Goal: Task Accomplishment & Management: Use online tool/utility

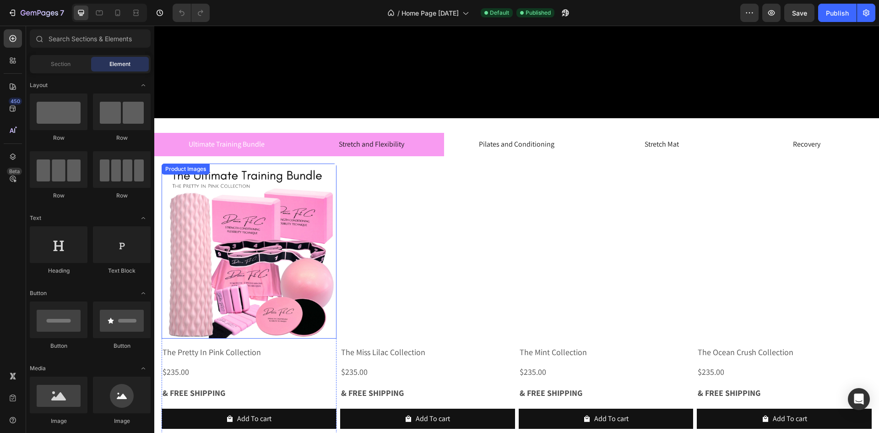
scroll to position [333, 0]
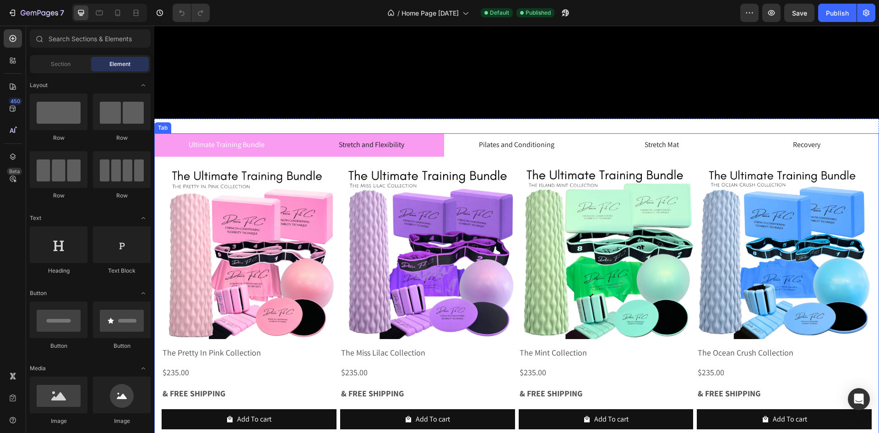
click at [389, 146] on p "Stretch and Flexibility" at bounding box center [371, 144] width 65 height 13
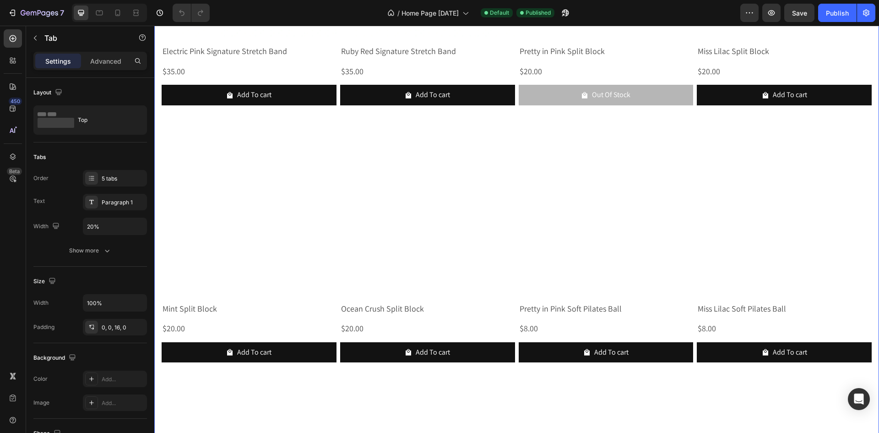
scroll to position [890, 0]
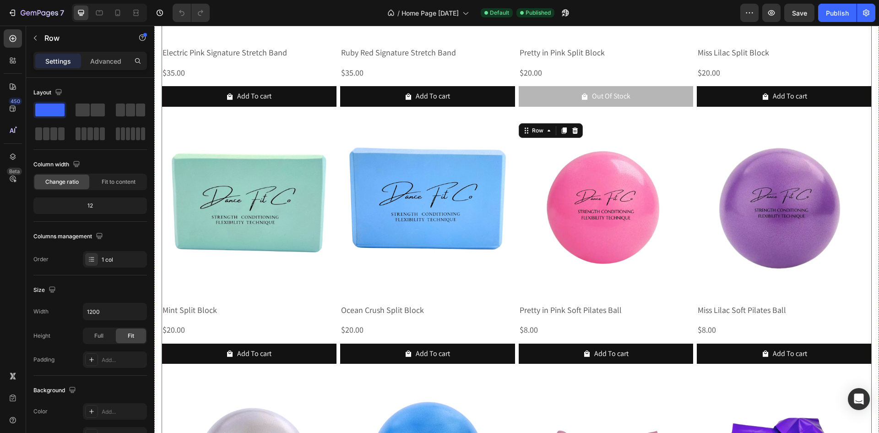
click at [695, 297] on div "Product Images Pretty In Pink Signature Stretch Band Product Title $35.00 Produ…" at bounding box center [517, 374] width 710 height 1535
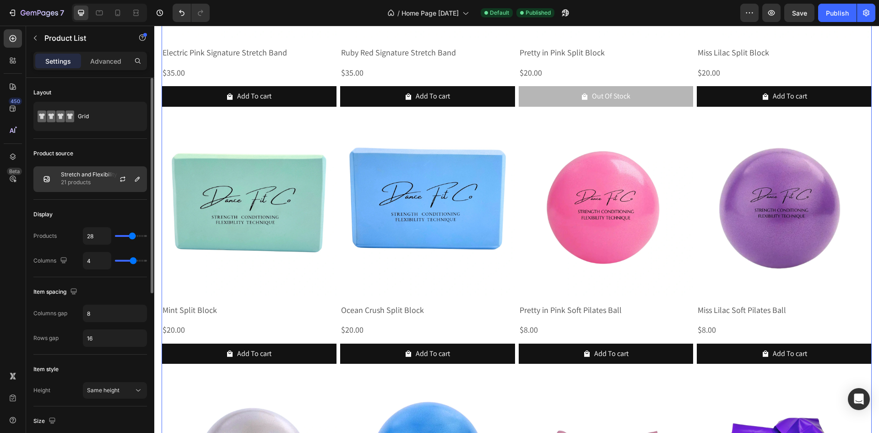
click at [89, 174] on p "Stretch and Flexibility" at bounding box center [89, 174] width 56 height 6
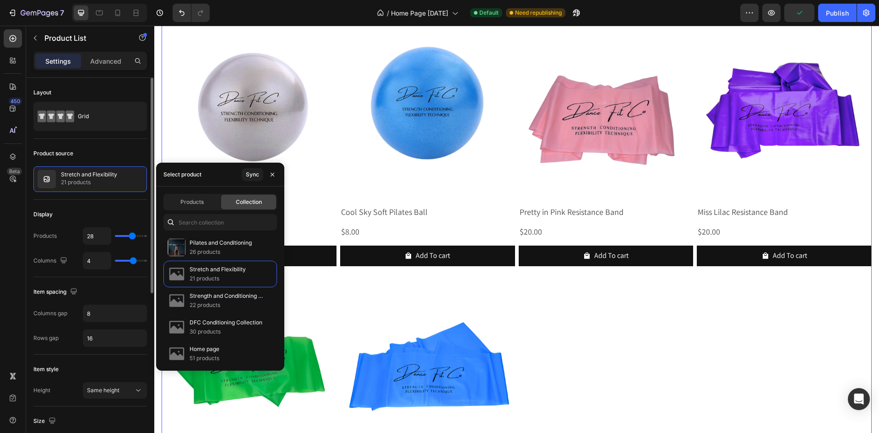
scroll to position [1194, 0]
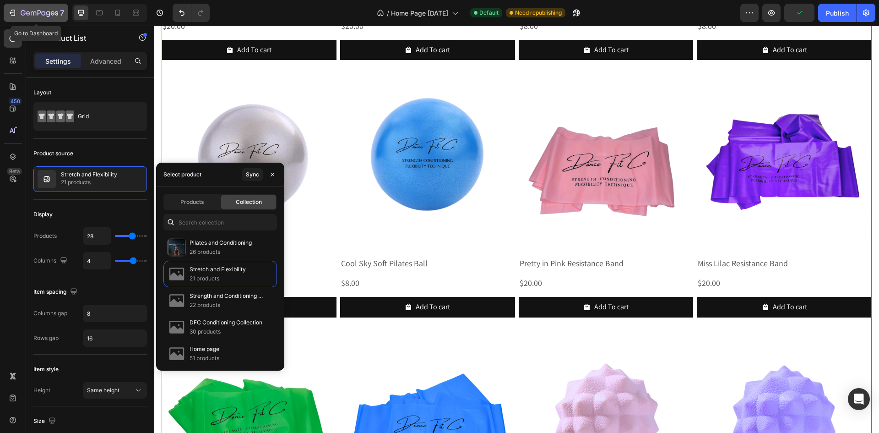
click at [26, 17] on icon "button" at bounding box center [40, 14] width 38 height 8
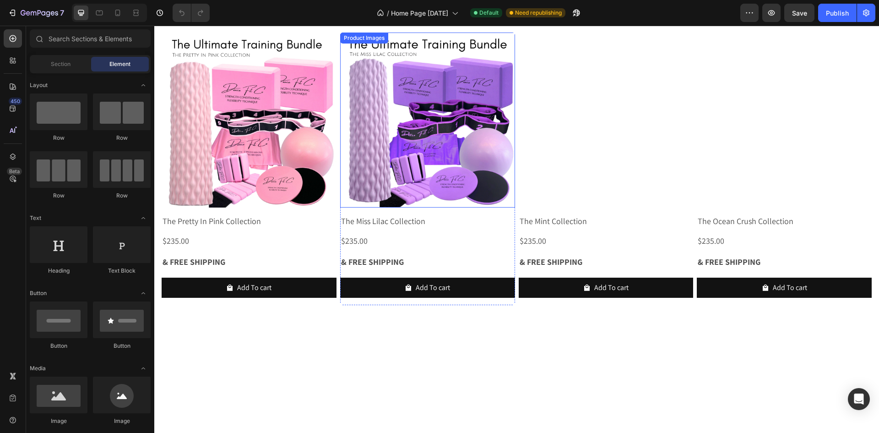
scroll to position [359, 0]
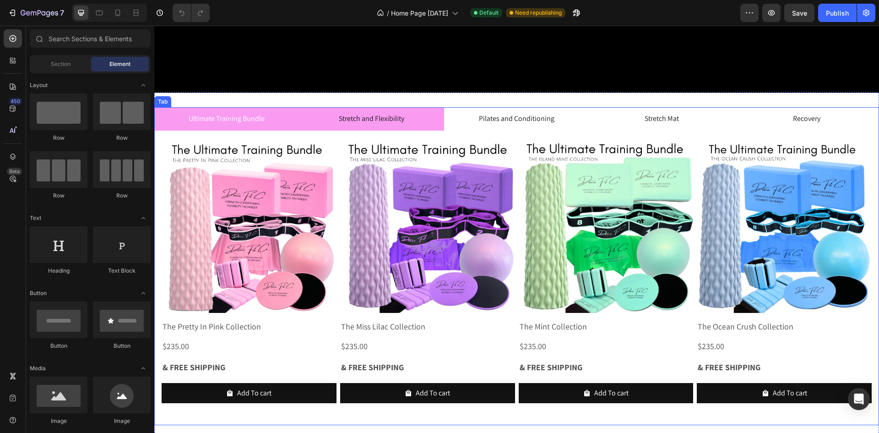
click at [422, 125] on li "Stretch and Flexibility" at bounding box center [371, 118] width 145 height 23
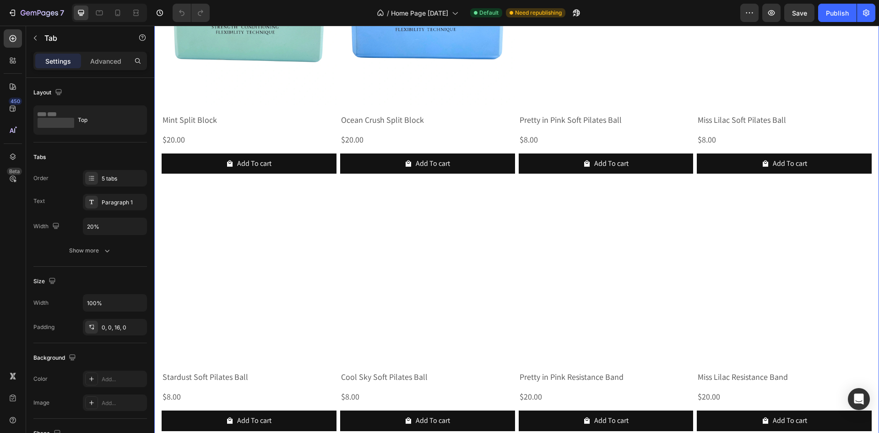
scroll to position [1080, 0]
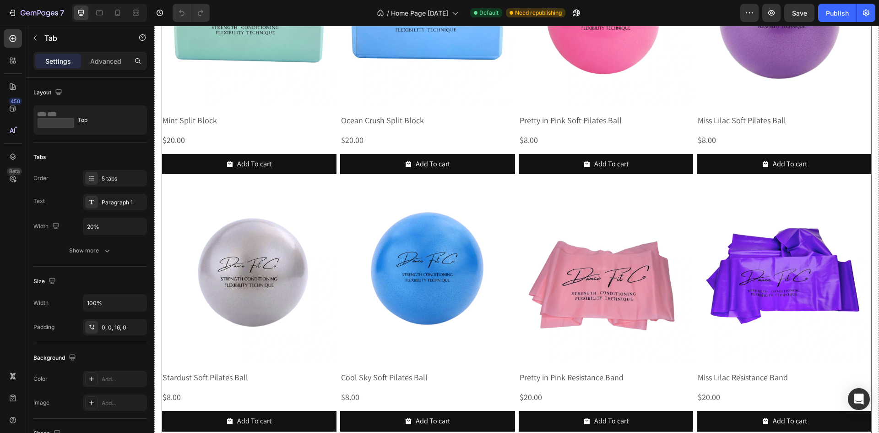
click at [517, 107] on div "Product Images Pretty In Pink Signature Stretch Band Product Title $35.00 Produ…" at bounding box center [517, 185] width 710 height 1535
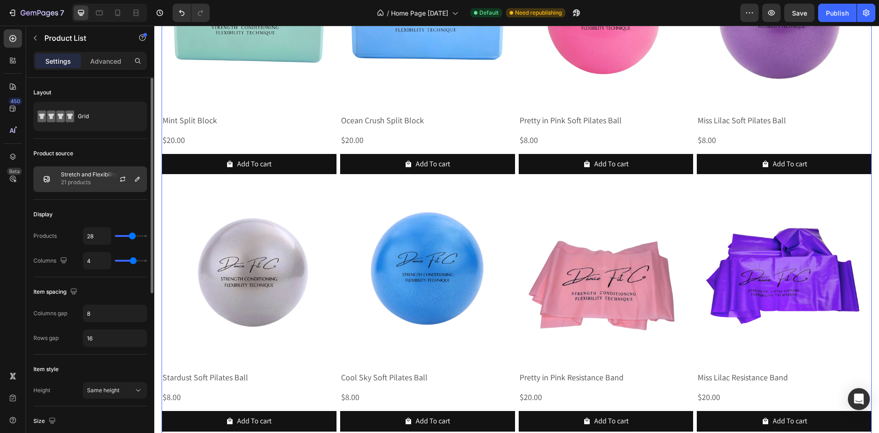
click at [80, 175] on p "Stretch and Flexibility" at bounding box center [89, 174] width 56 height 6
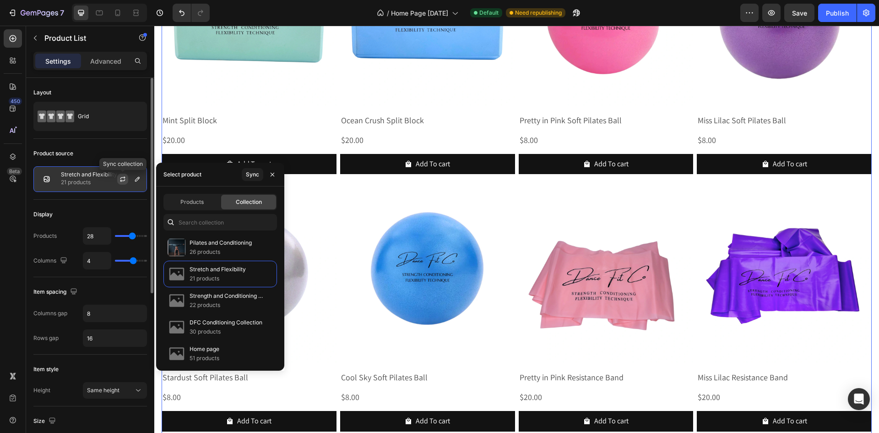
click at [120, 179] on icon "button" at bounding box center [122, 178] width 7 height 7
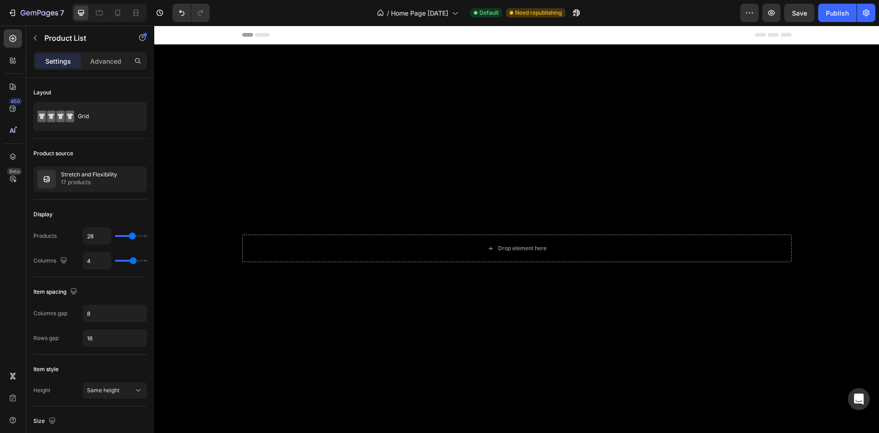
scroll to position [354, 0]
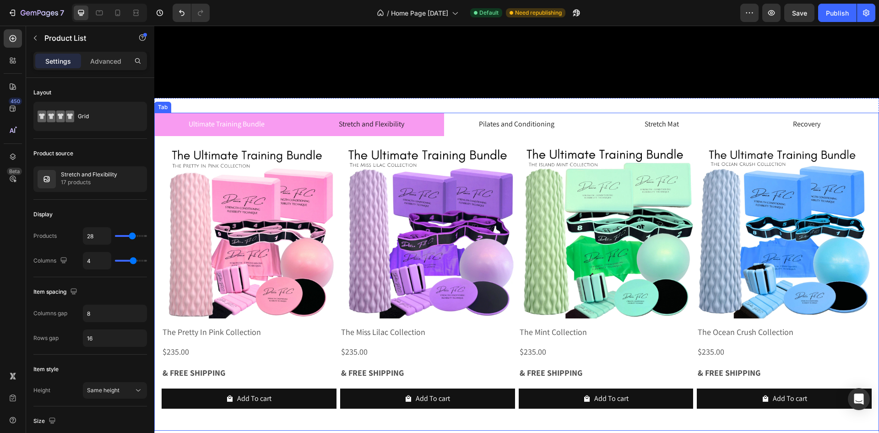
click at [408, 130] on li "Stretch and Flexibility" at bounding box center [371, 124] width 145 height 23
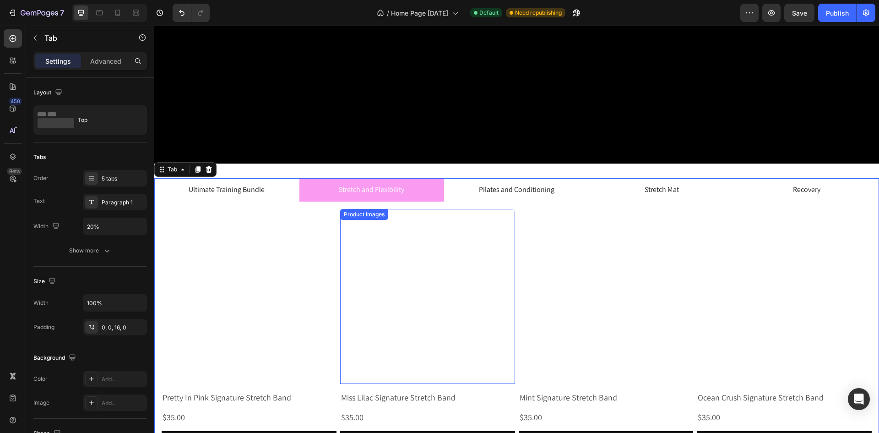
scroll to position [288, 0]
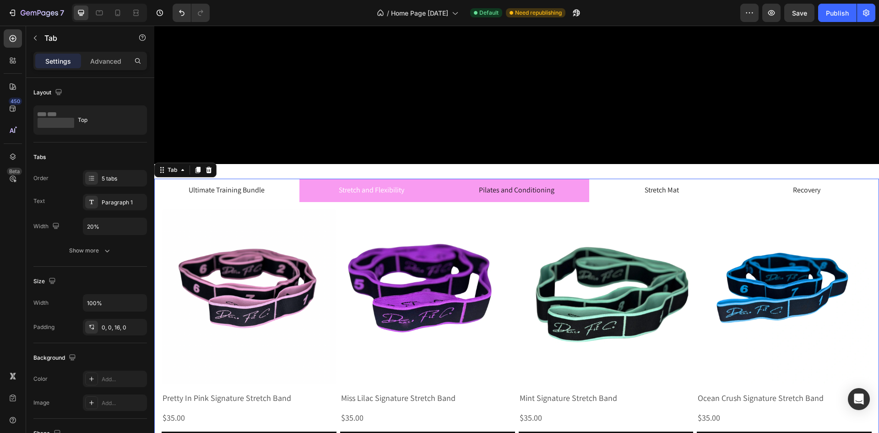
click at [577, 200] on li "Pilates and Conditioning" at bounding box center [516, 190] width 145 height 23
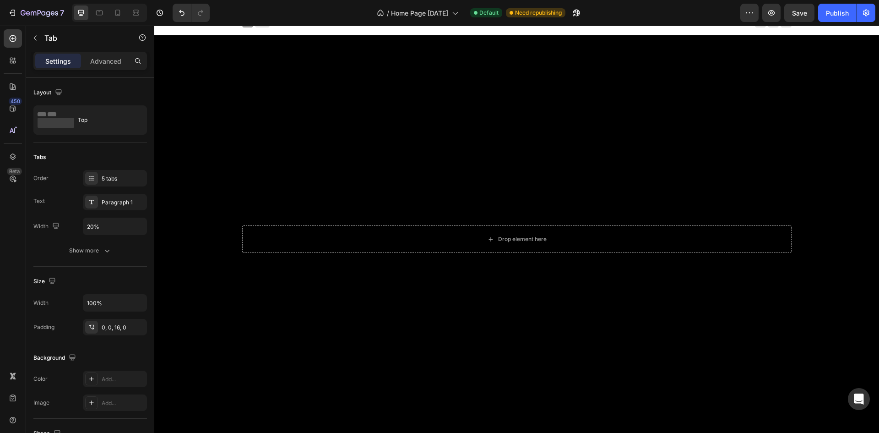
scroll to position [394, 0]
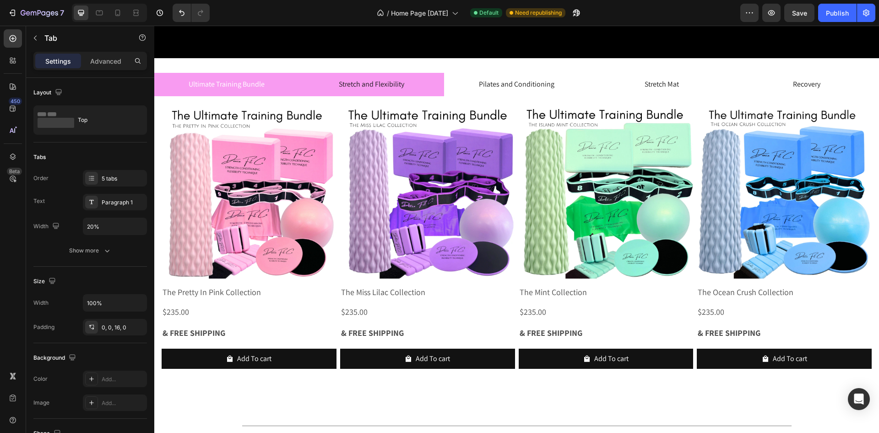
click at [331, 92] on li "Stretch and Flexibility" at bounding box center [371, 84] width 145 height 23
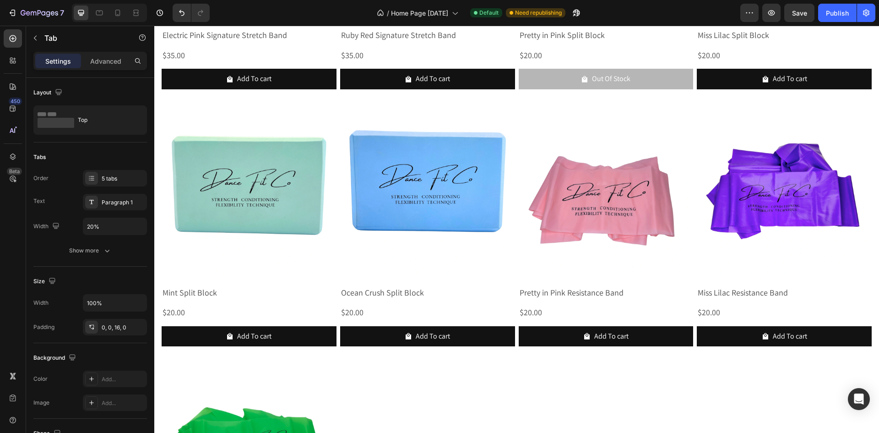
scroll to position [890, 0]
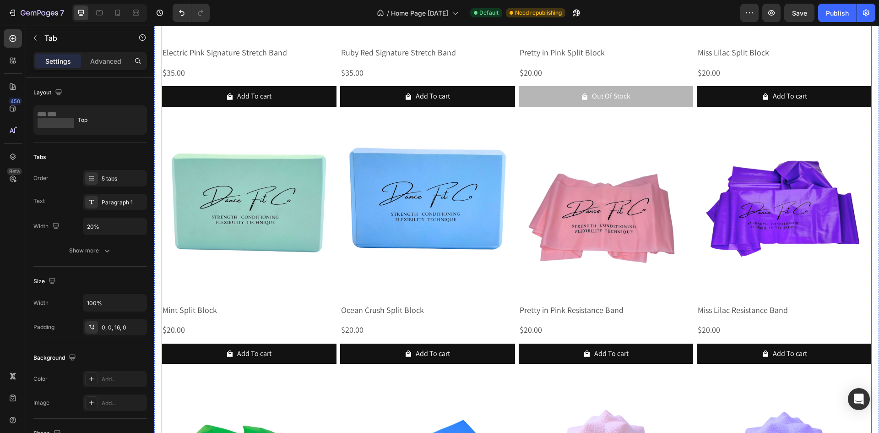
click at [516, 296] on div "Product Images Pretty In Pink Signature Stretch Band Product Title $35.00 Produ…" at bounding box center [517, 246] width 710 height 1278
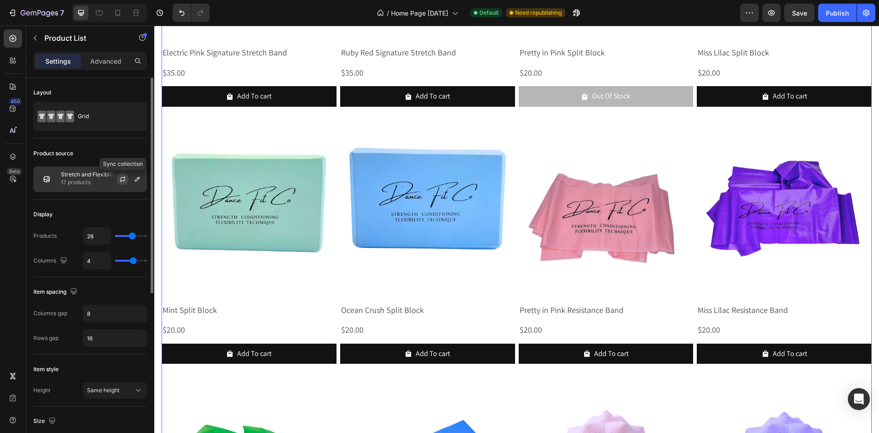
click at [125, 179] on icon "button" at bounding box center [122, 180] width 5 height 3
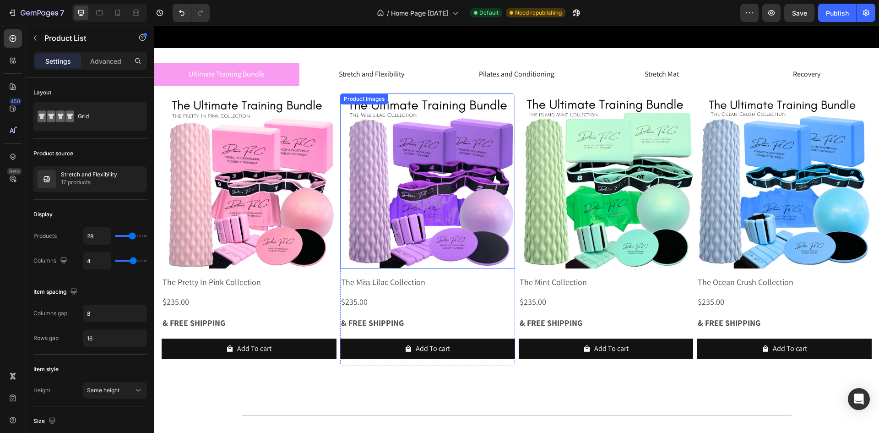
scroll to position [423, 0]
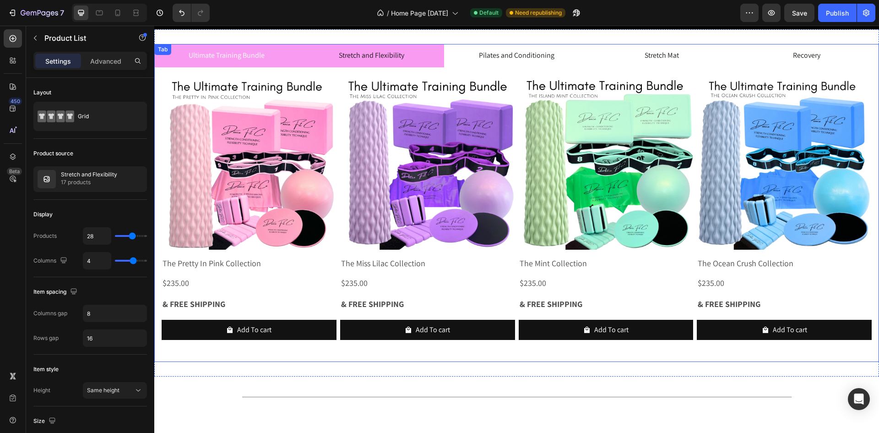
click at [424, 56] on li "Stretch and Flexibility" at bounding box center [371, 55] width 145 height 23
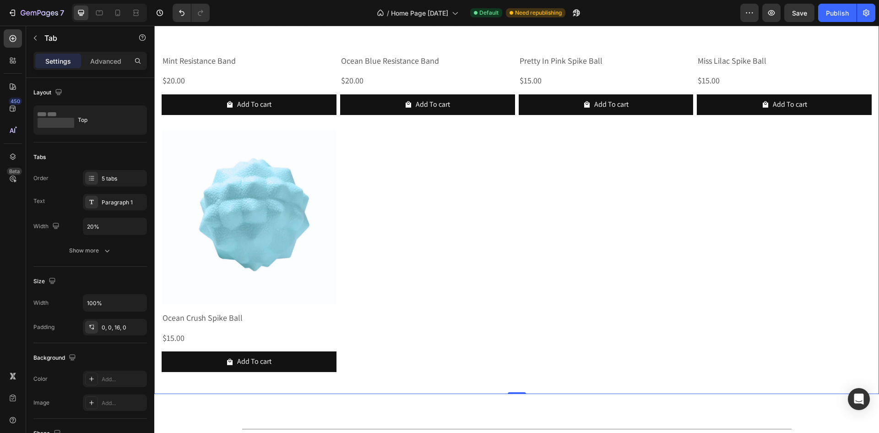
scroll to position [1460, 0]
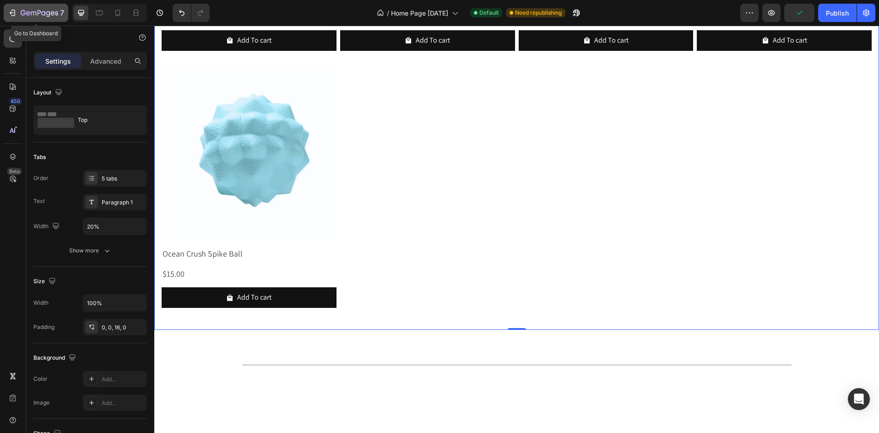
click at [22, 10] on icon "button" at bounding box center [23, 12] width 5 height 5
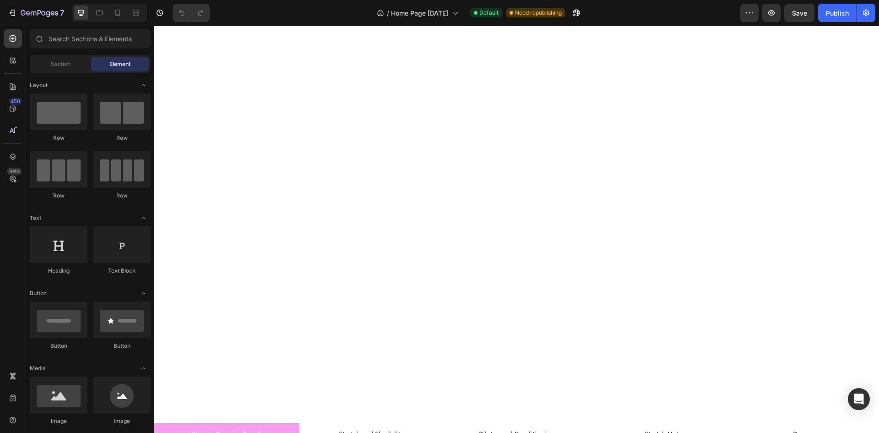
scroll to position [379, 0]
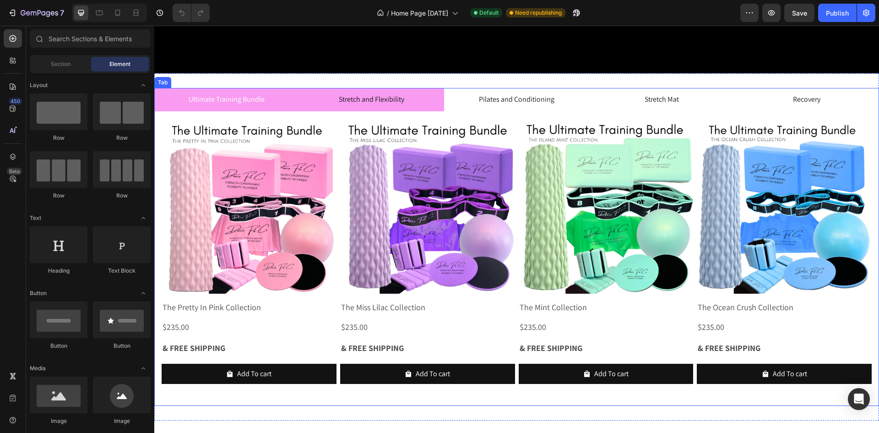
click at [424, 103] on li "Stretch and Flexibility" at bounding box center [371, 99] width 145 height 23
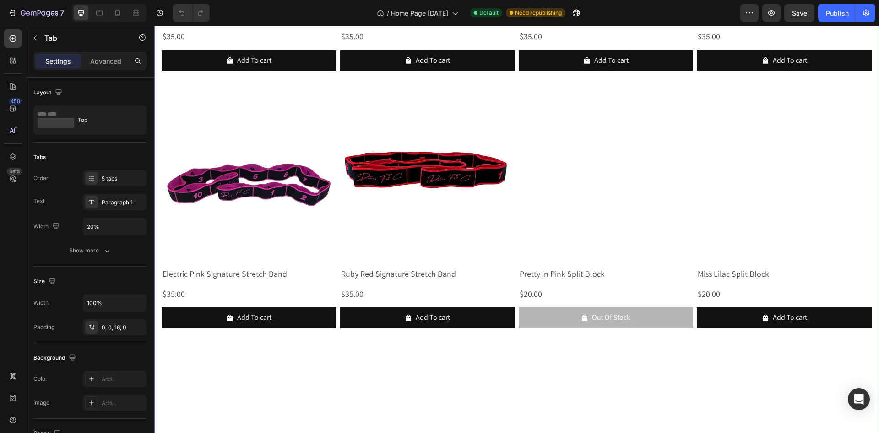
scroll to position [655, 0]
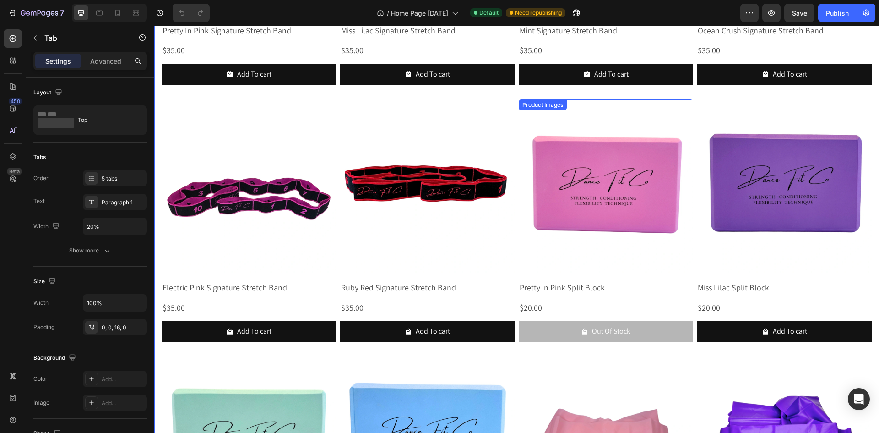
click at [521, 203] on img at bounding box center [606, 186] width 175 height 175
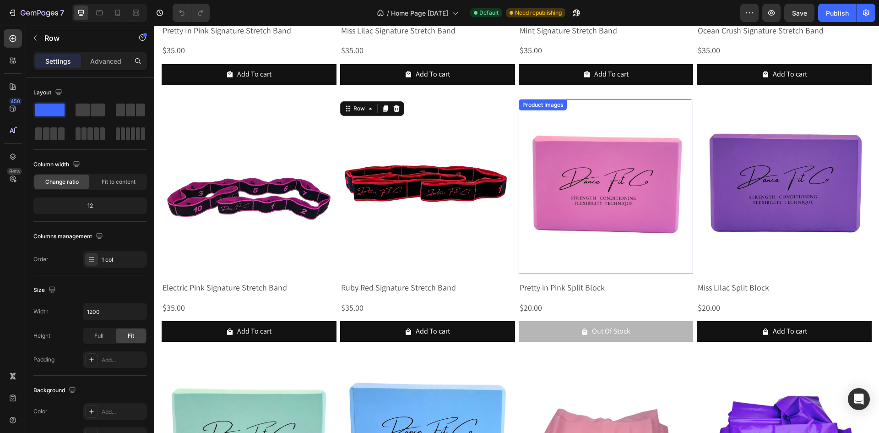
click at [519, 250] on img at bounding box center [606, 186] width 175 height 175
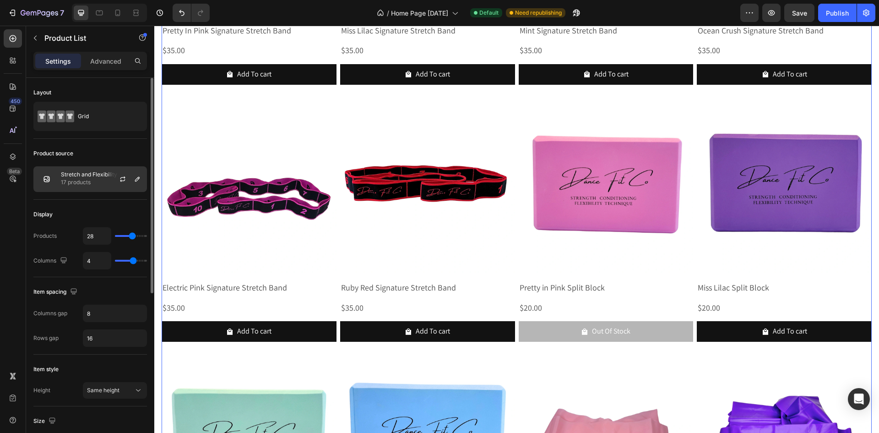
click at [71, 174] on p "Stretch and Flexibility" at bounding box center [89, 174] width 56 height 6
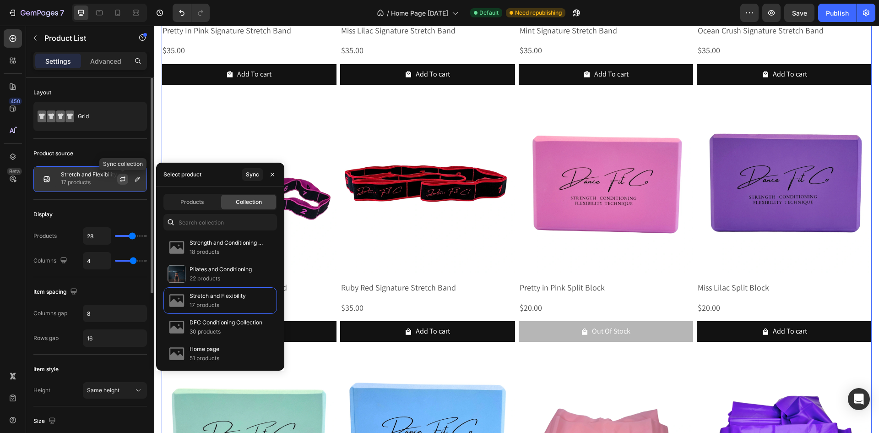
click at [121, 179] on icon "button" at bounding box center [122, 178] width 7 height 7
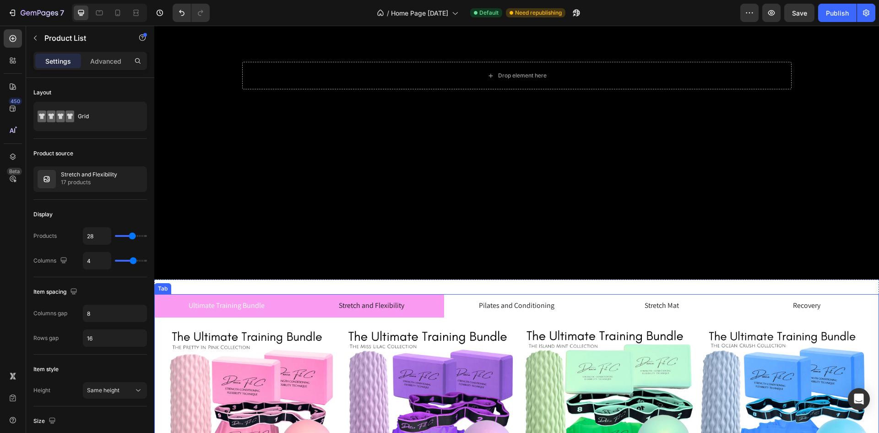
scroll to position [263, 0]
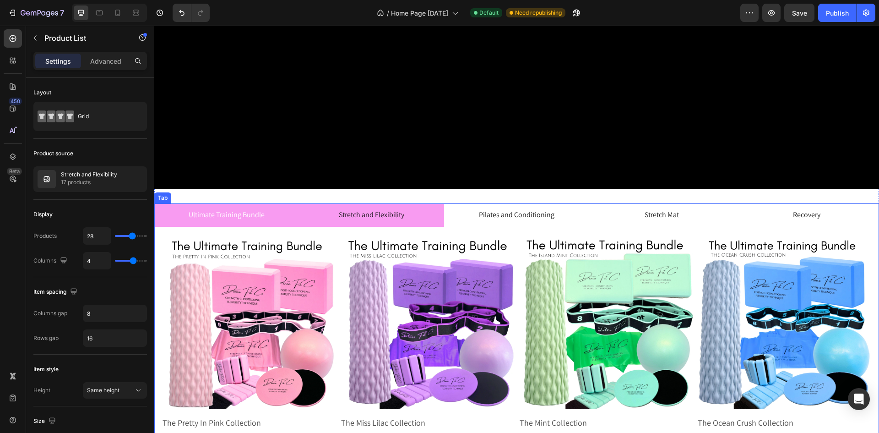
click at [422, 217] on li "Stretch and Flexibility" at bounding box center [371, 214] width 145 height 23
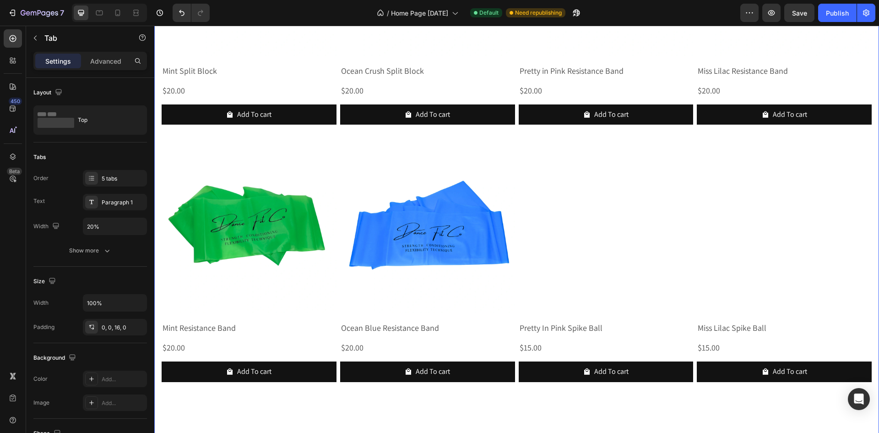
scroll to position [1129, 0]
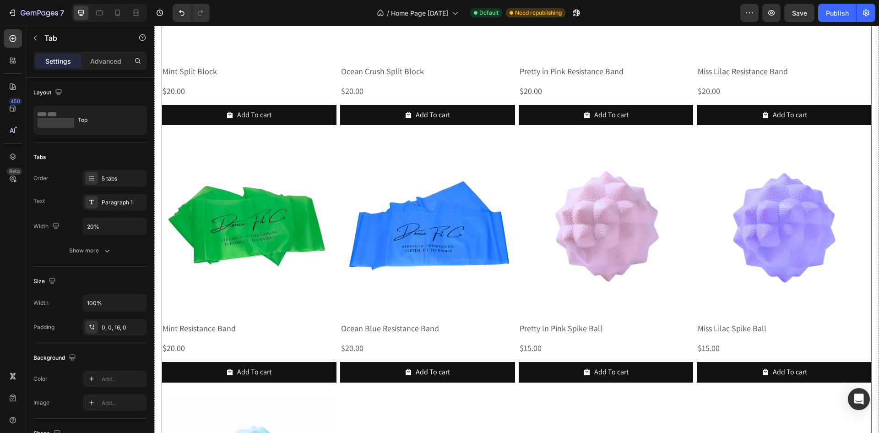
click at [515, 194] on div "Product Images Pretty In Pink Signature Stretch Band Product Title $35.00 Produ…" at bounding box center [517, 8] width 710 height 1278
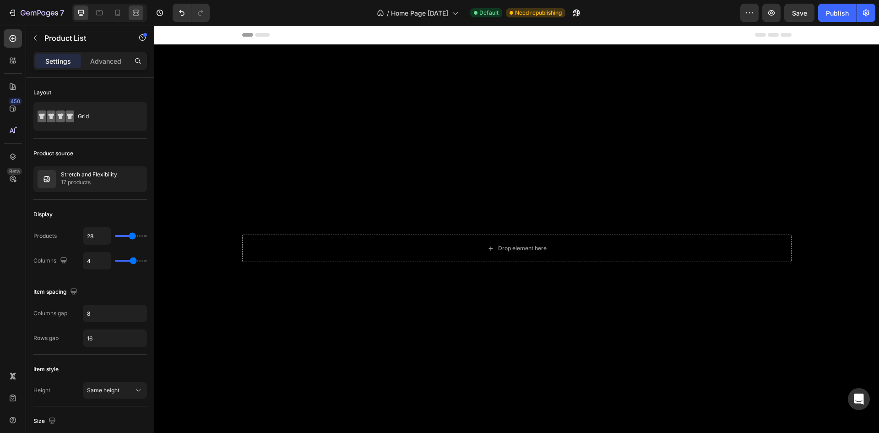
scroll to position [286, 0]
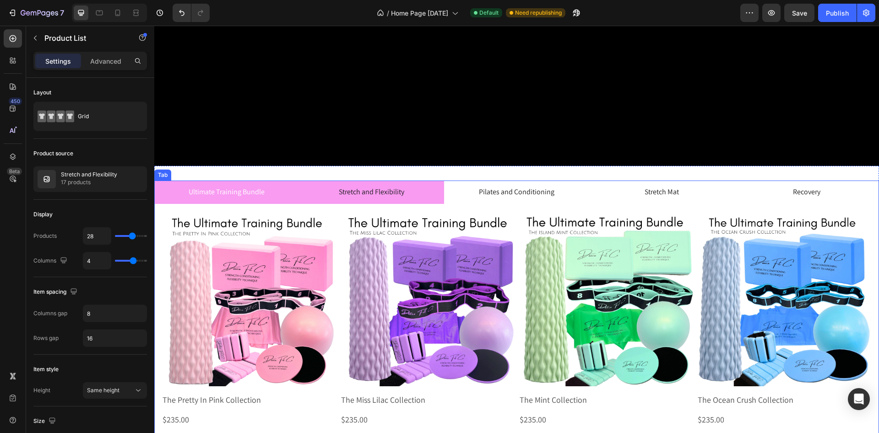
click at [437, 199] on li "Stretch and Flexibility" at bounding box center [371, 191] width 145 height 23
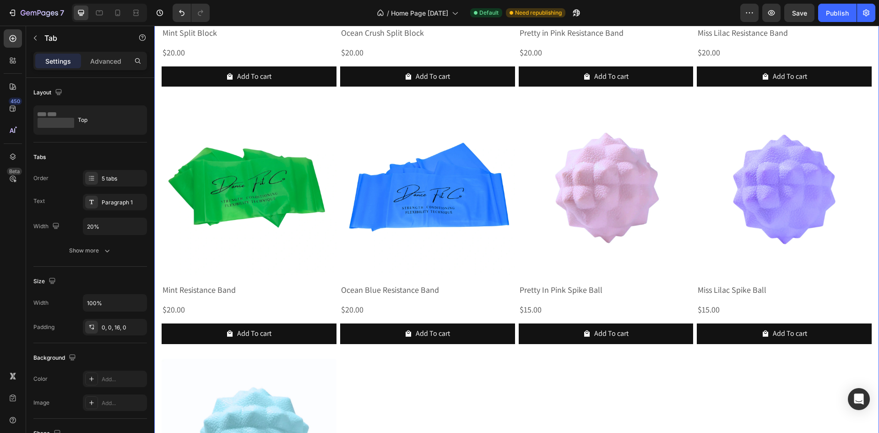
scroll to position [1166, 0]
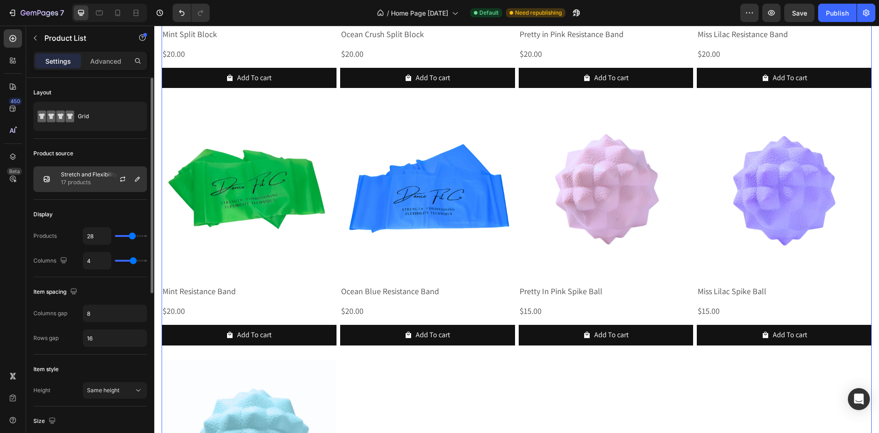
click at [88, 184] on p "17 products" at bounding box center [89, 182] width 56 height 9
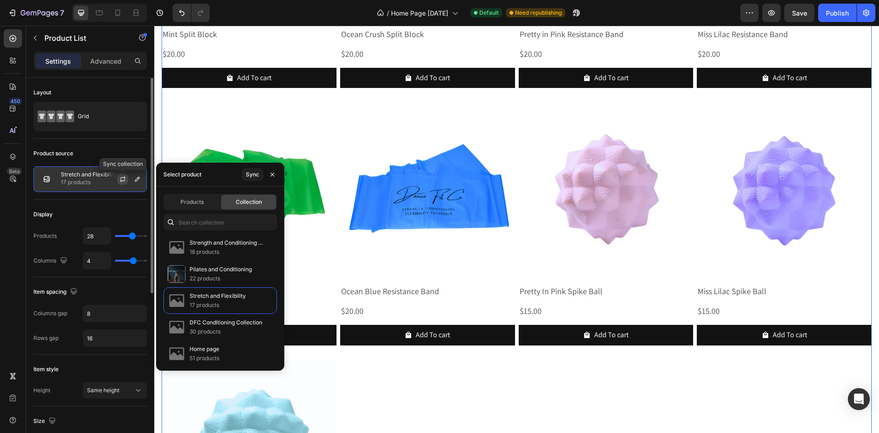
click at [125, 179] on icon "button" at bounding box center [122, 180] width 5 height 3
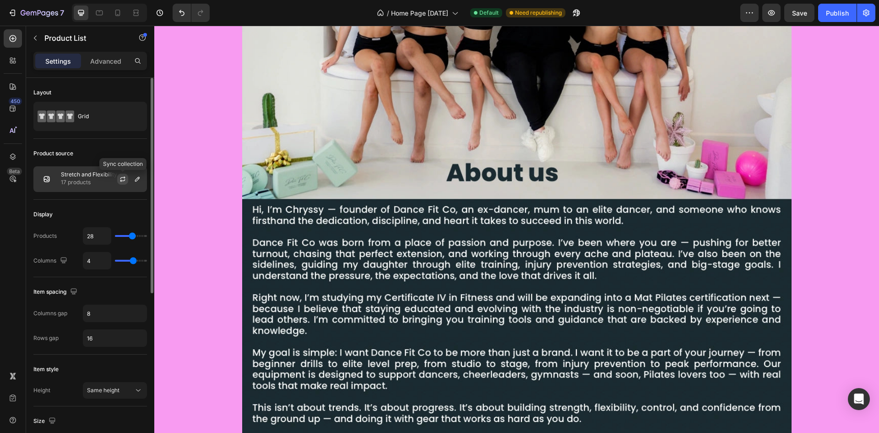
scroll to position [1198, 0]
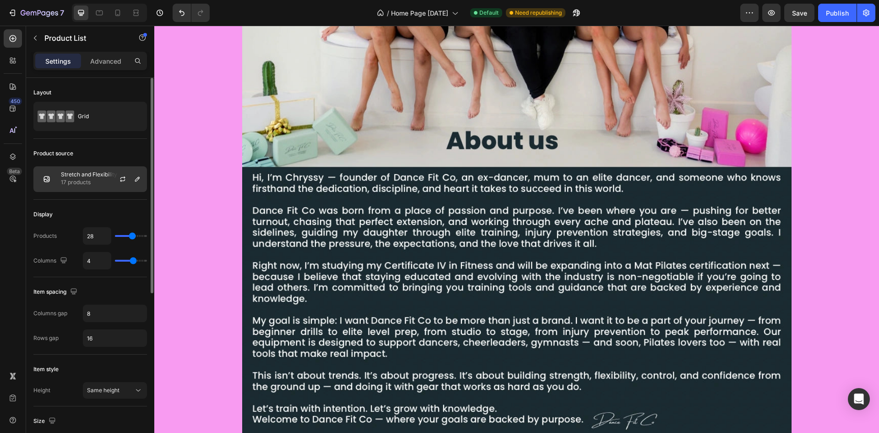
click at [86, 176] on p "Stretch and Flexibility" at bounding box center [89, 174] width 56 height 6
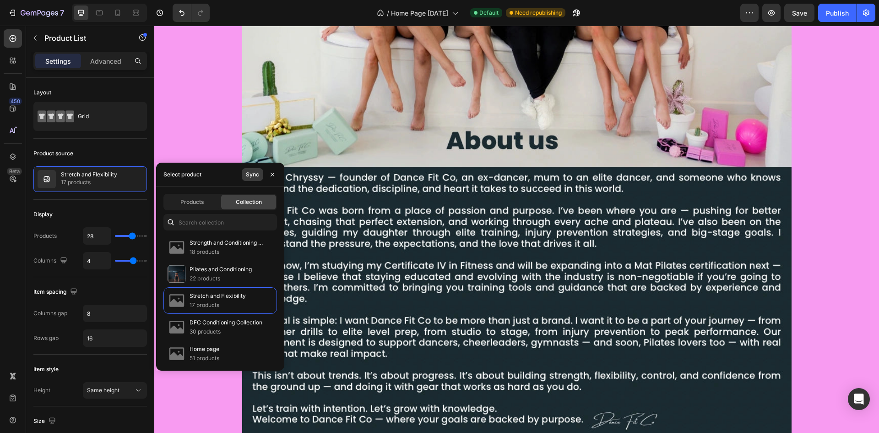
click at [254, 174] on div "Sync" at bounding box center [252, 174] width 13 height 8
click at [256, 175] on div "Sync" at bounding box center [252, 174] width 13 height 8
click at [167, 118] on div "Image Row" at bounding box center [516, 164] width 725 height 557
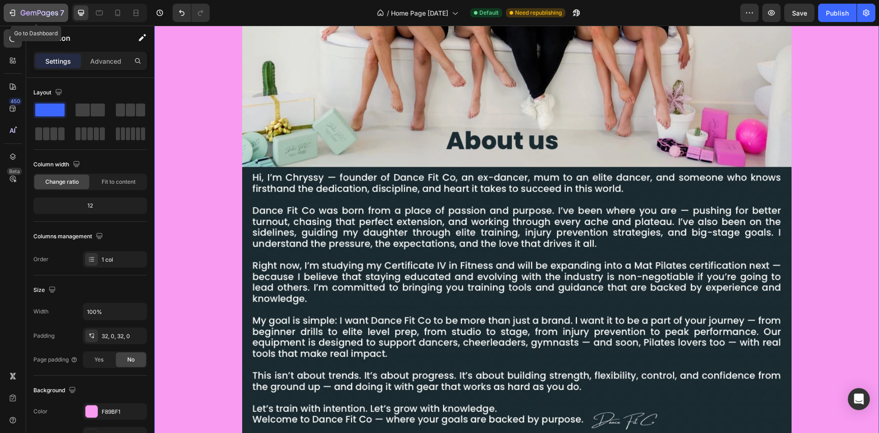
click at [39, 19] on button "7" at bounding box center [36, 13] width 65 height 18
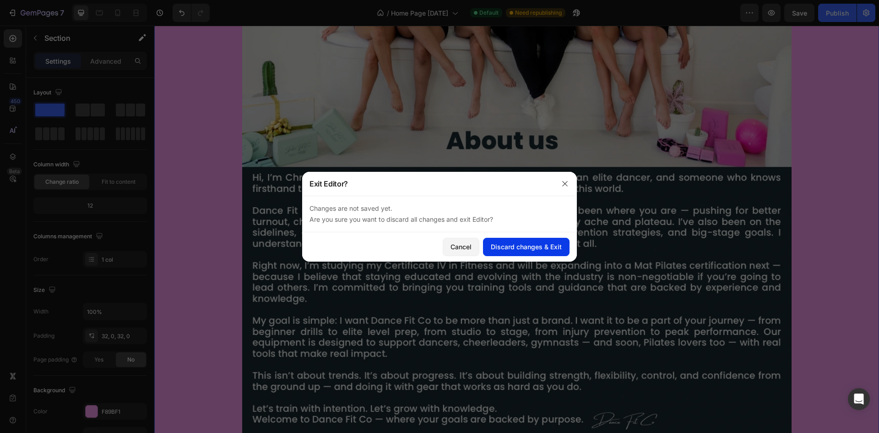
click at [514, 250] on div "Discard changes & Exit" at bounding box center [526, 247] width 71 height 10
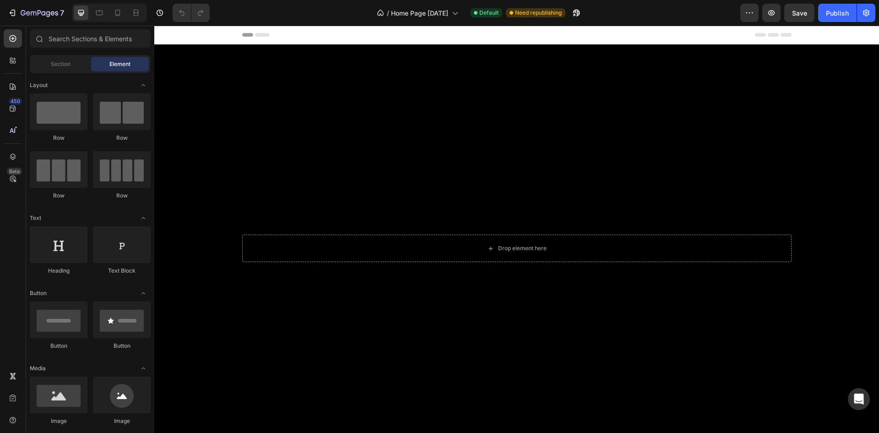
scroll to position [413, 0]
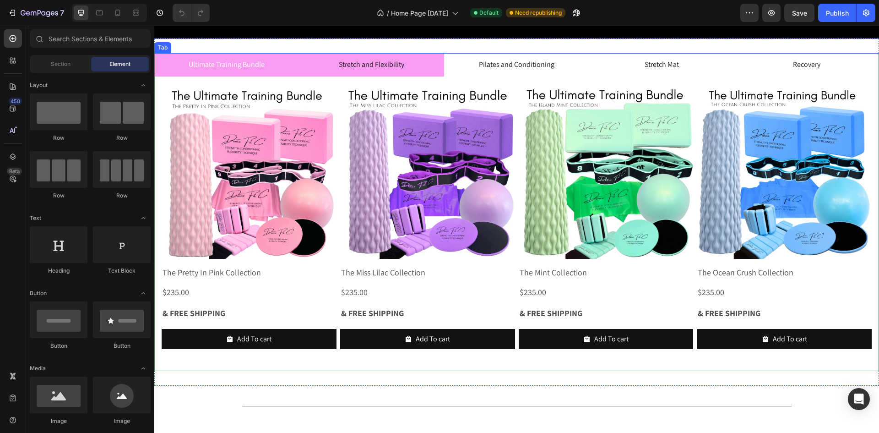
click at [418, 61] on li "Stretch and Flexibility" at bounding box center [371, 64] width 145 height 23
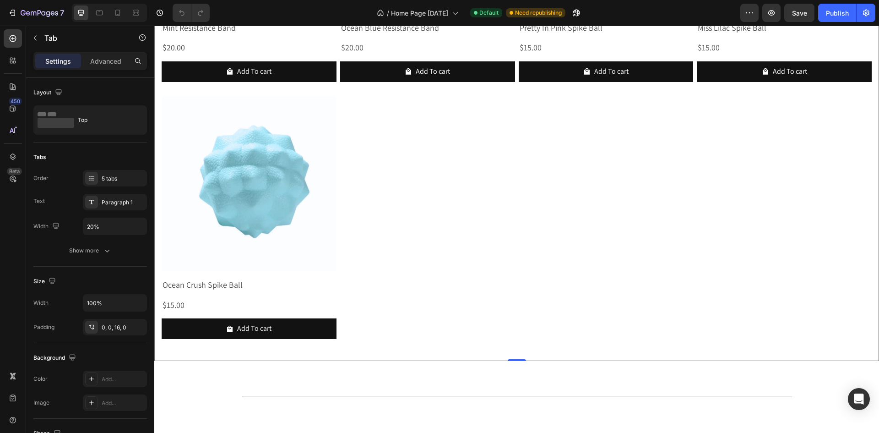
scroll to position [1459, 0]
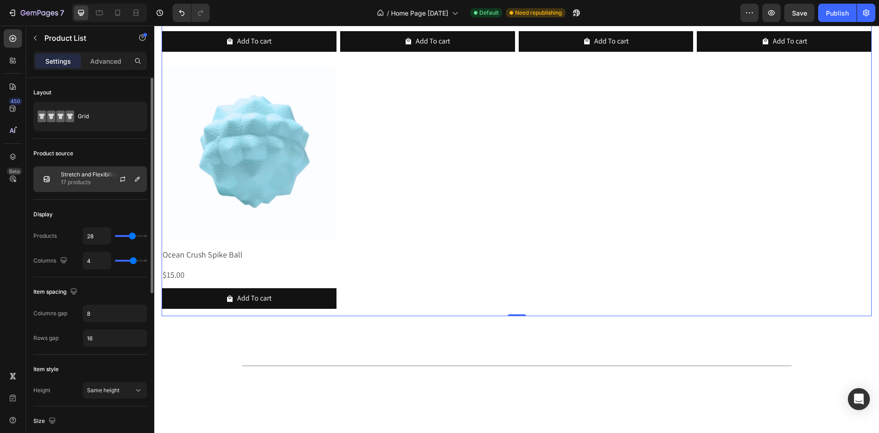
click at [131, 188] on div at bounding box center [126, 179] width 40 height 25
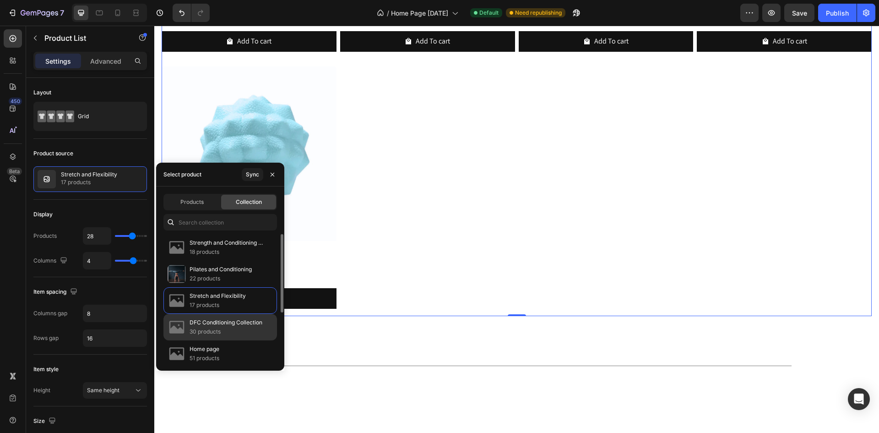
click at [216, 322] on p "DFC Conditioning Collection" at bounding box center [226, 322] width 73 height 9
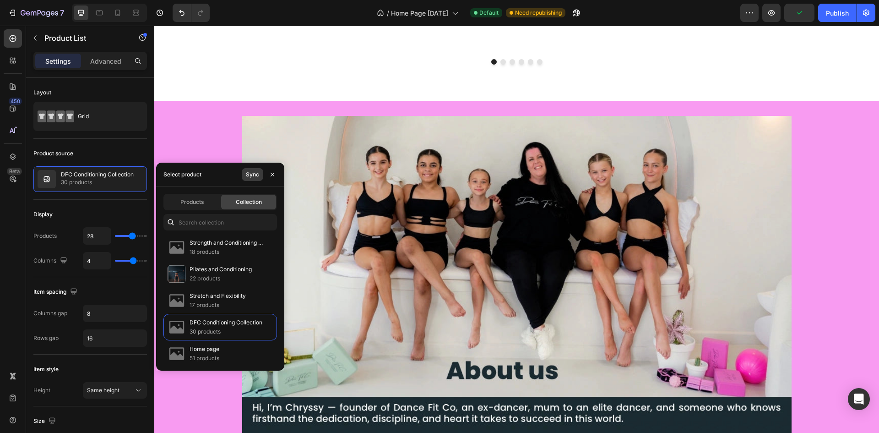
click at [252, 175] on div "Sync" at bounding box center [252, 174] width 13 height 8
click at [207, 307] on p "17 products" at bounding box center [218, 304] width 56 height 9
click at [214, 300] on p "17 products" at bounding box center [218, 304] width 56 height 9
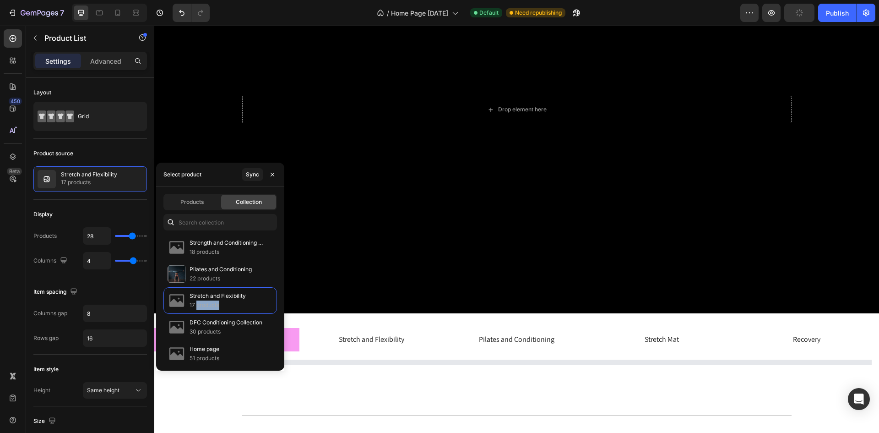
scroll to position [303, 0]
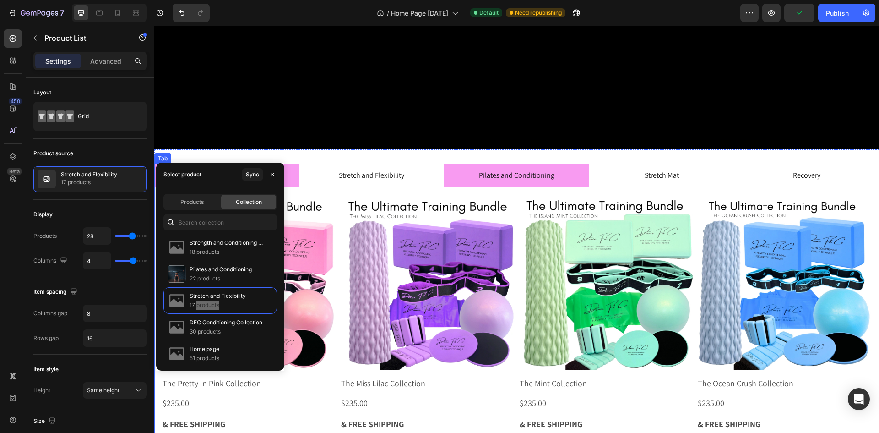
click at [554, 178] on div "Pilates and Conditioning" at bounding box center [517, 176] width 78 height 16
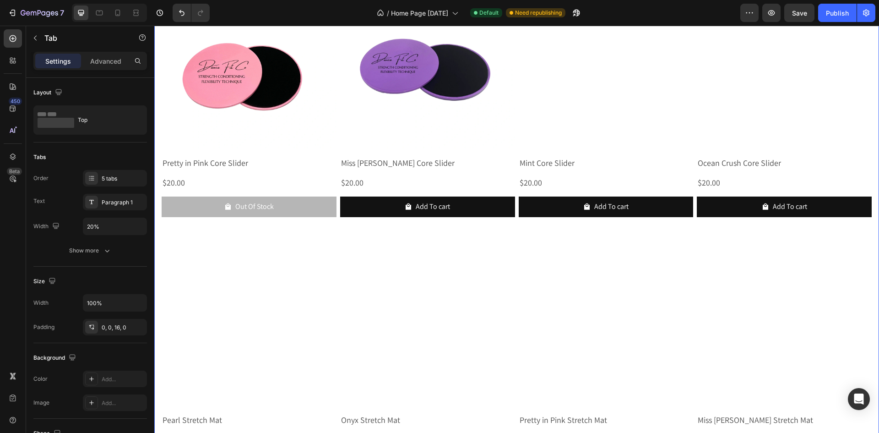
scroll to position [1179, 0]
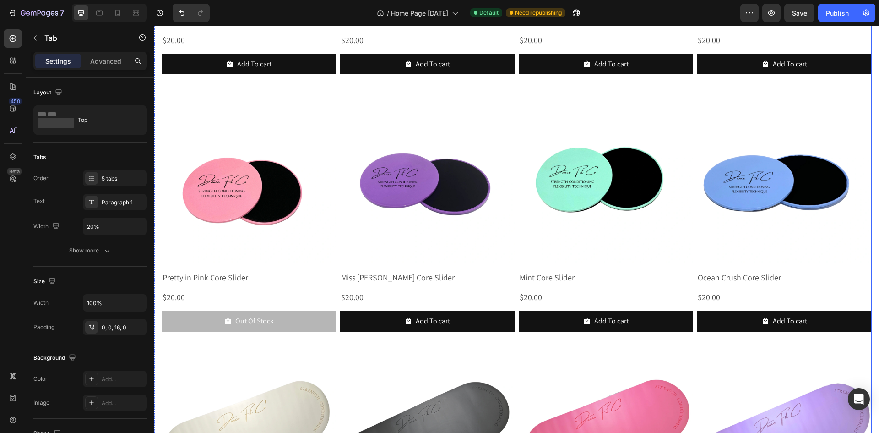
click at [339, 187] on div "Product Images Pretty in Pink Training Weights Product Title $70.00 Product Pri…" at bounding box center [517, 85] width 710 height 1535
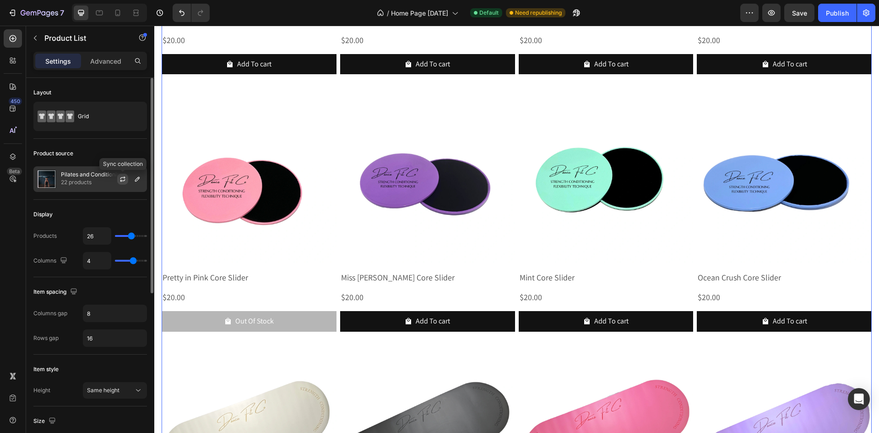
click at [120, 181] on icon "button" at bounding box center [122, 180] width 5 height 3
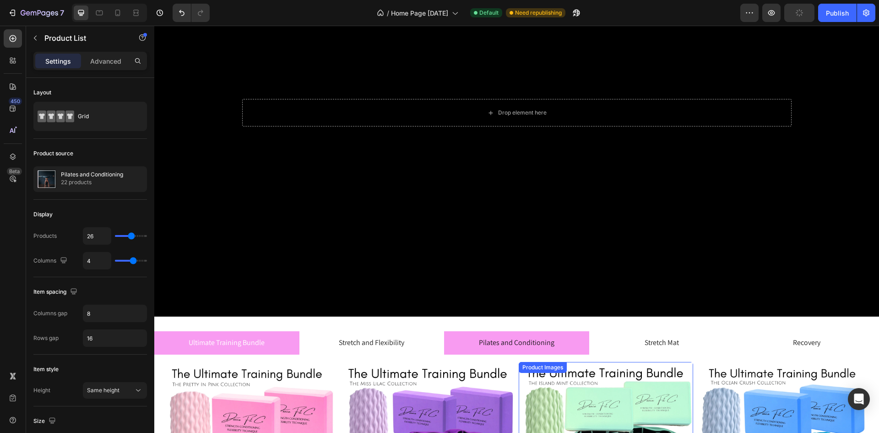
scroll to position [375, 0]
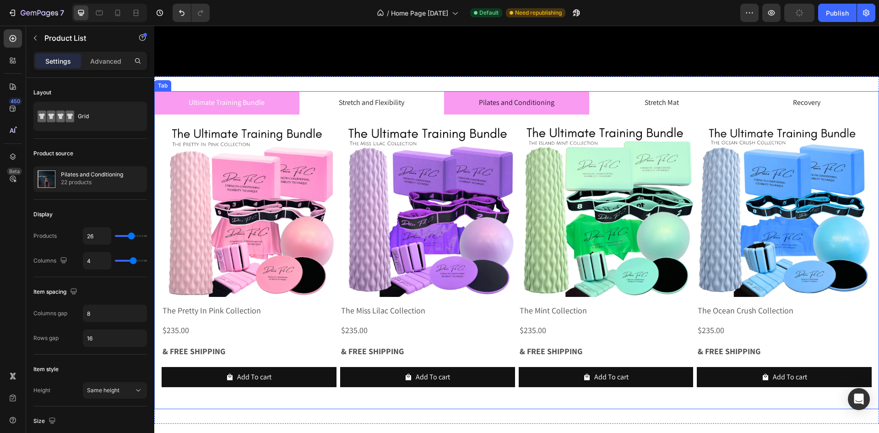
click at [579, 100] on li "Pilates and Conditioning" at bounding box center [516, 102] width 145 height 23
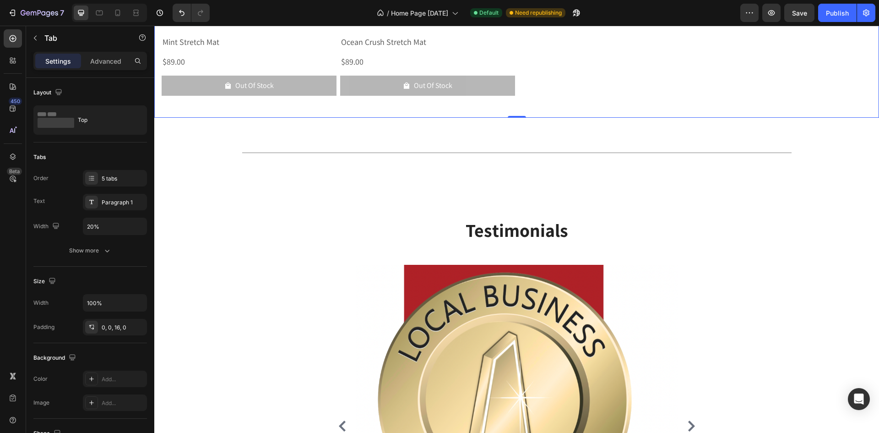
scroll to position [1929, 0]
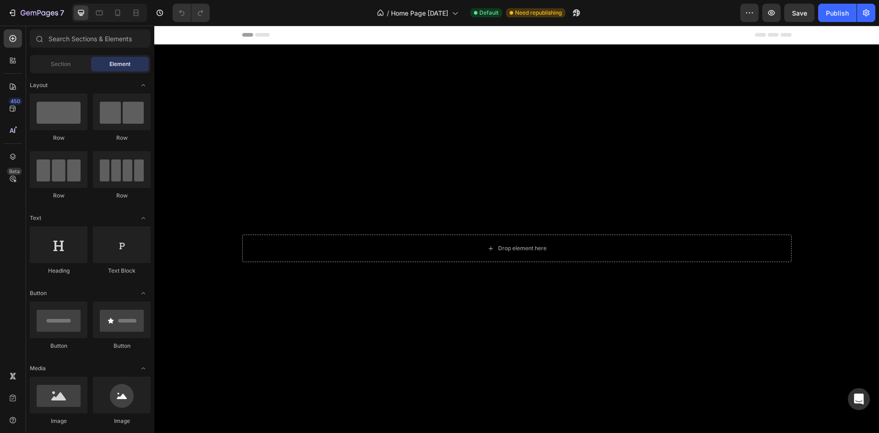
scroll to position [388, 0]
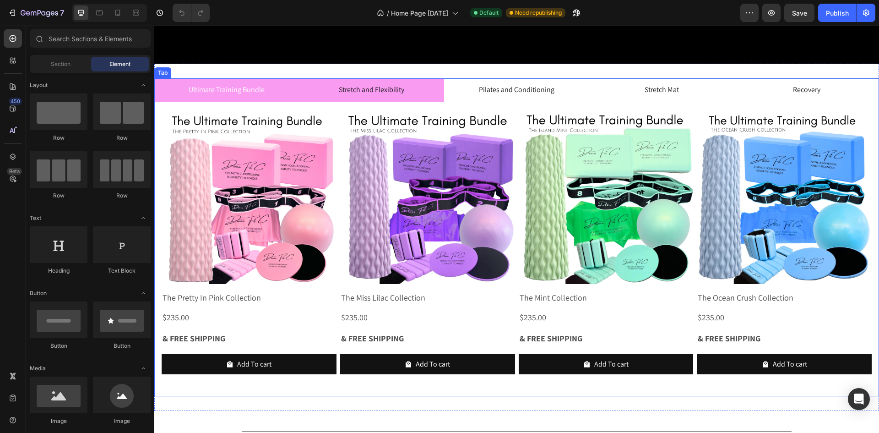
click at [420, 86] on li "Stretch and Flexibility" at bounding box center [371, 89] width 145 height 23
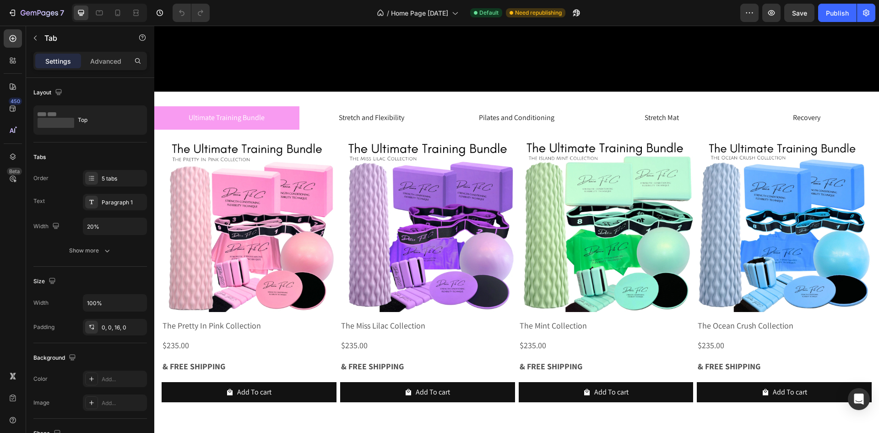
scroll to position [375, 0]
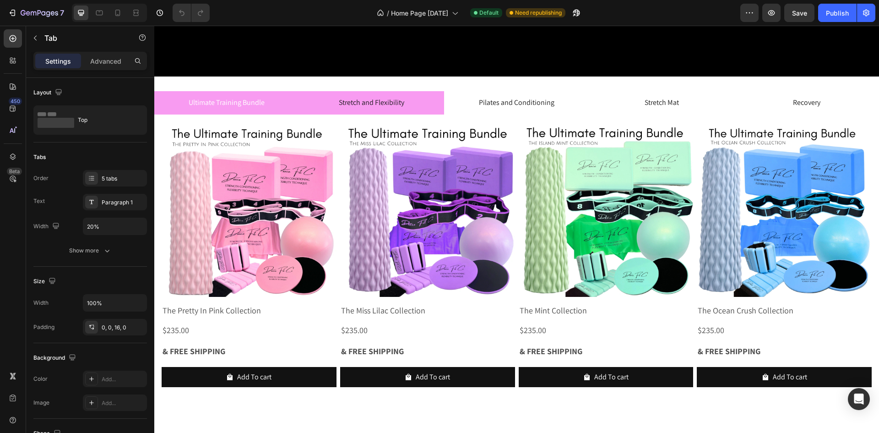
click at [409, 104] on li "Stretch and Flexibility" at bounding box center [371, 102] width 145 height 23
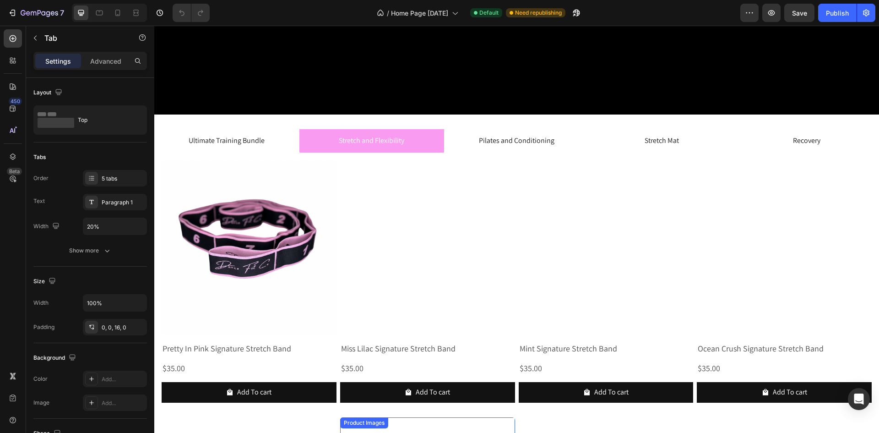
scroll to position [0, 0]
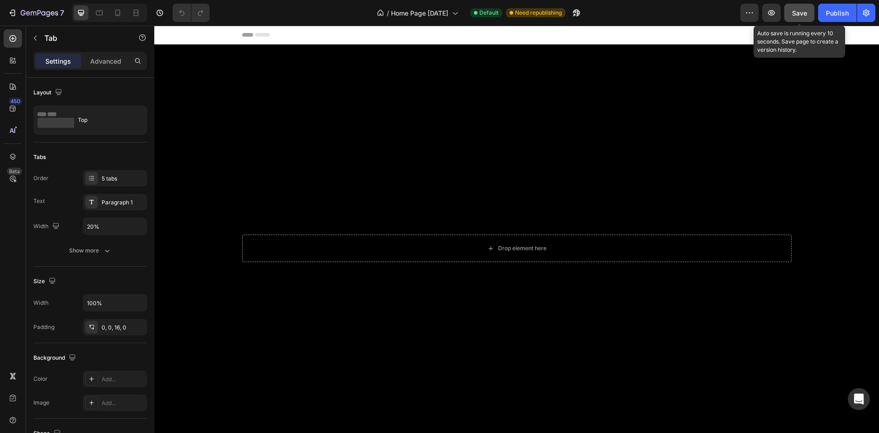
click at [798, 16] on span "Save" at bounding box center [799, 13] width 15 height 8
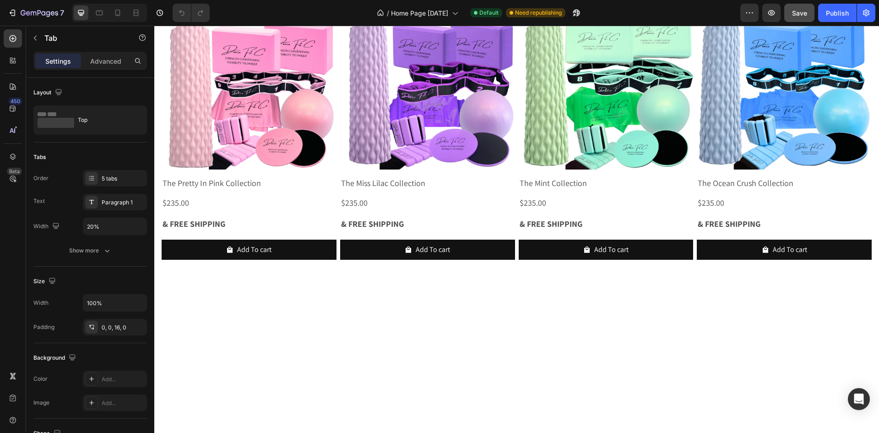
scroll to position [28, 0]
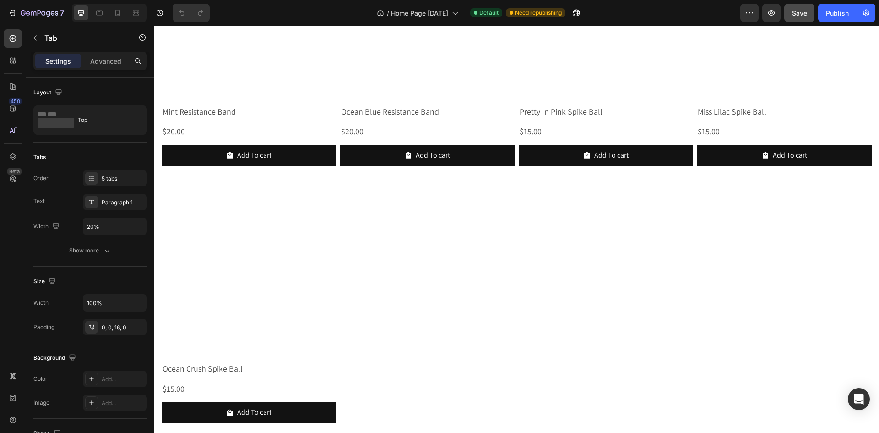
scroll to position [1352, 0]
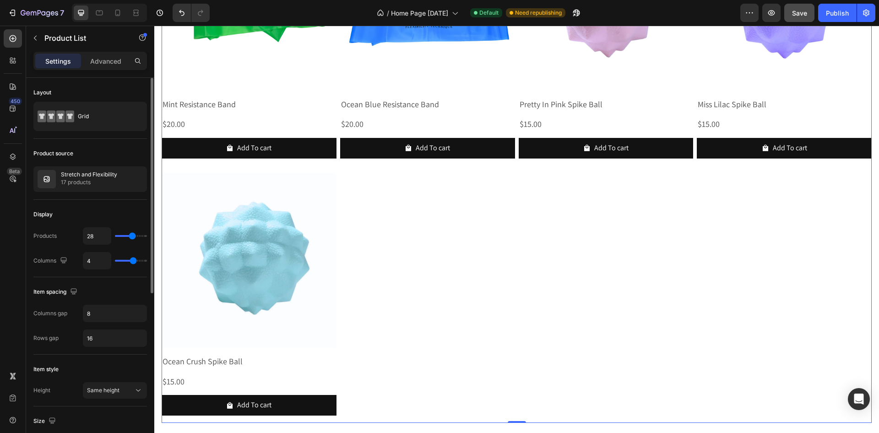
click at [125, 258] on div "4" at bounding box center [115, 260] width 64 height 17
drag, startPoint x: 131, startPoint y: 261, endPoint x: 122, endPoint y: 264, distance: 9.1
type input "2"
click at [122, 261] on input "range" at bounding box center [131, 261] width 32 height 2
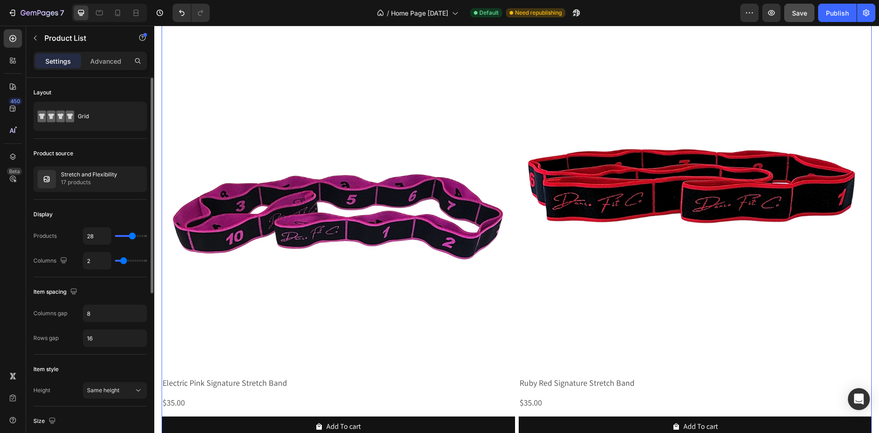
type input "3"
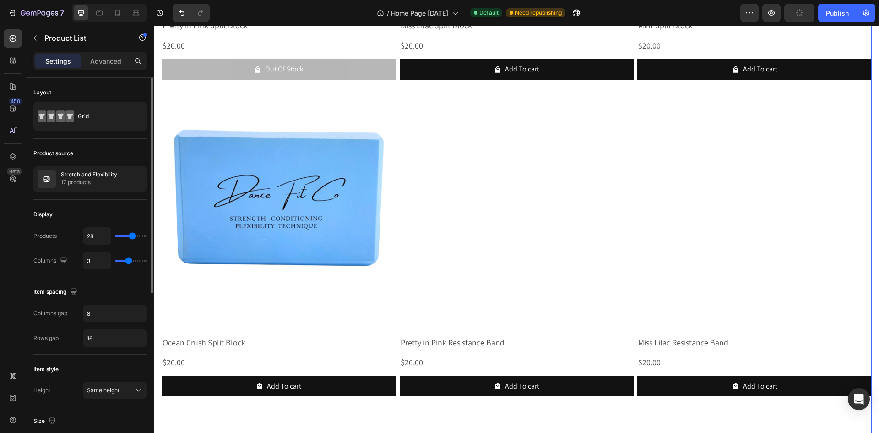
type input "4"
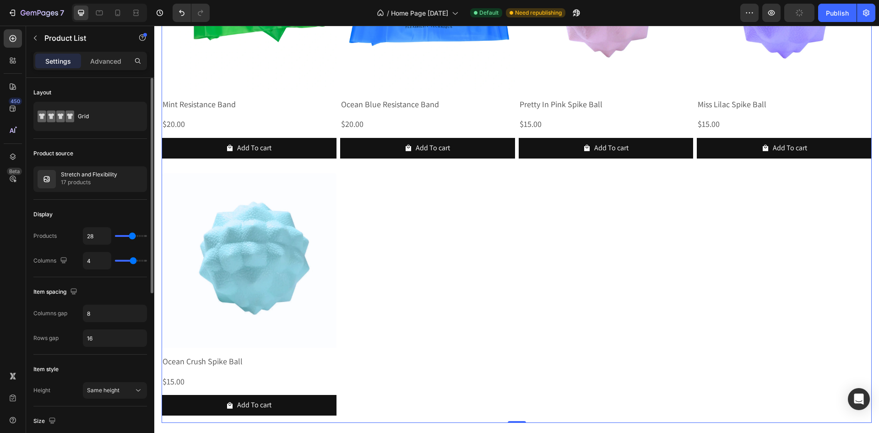
drag, startPoint x: 122, startPoint y: 264, endPoint x: 135, endPoint y: 265, distance: 12.4
type input "4"
click at [135, 261] on input "range" at bounding box center [131, 261] width 32 height 2
click at [123, 181] on icon "button" at bounding box center [122, 178] width 7 height 7
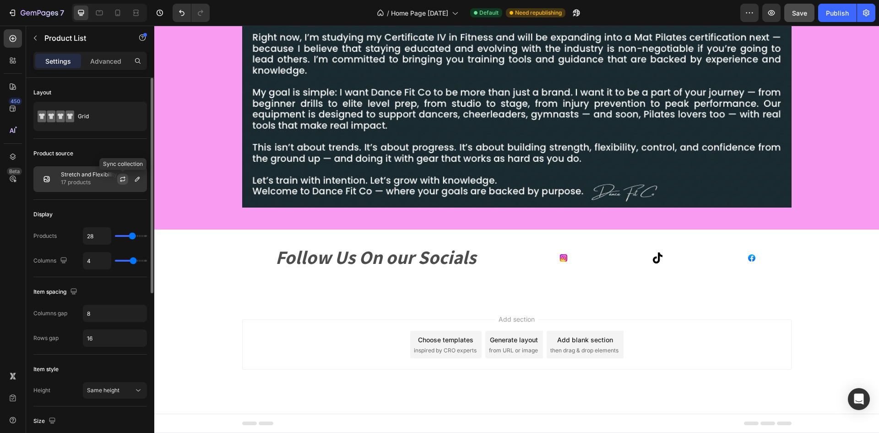
scroll to position [845, 0]
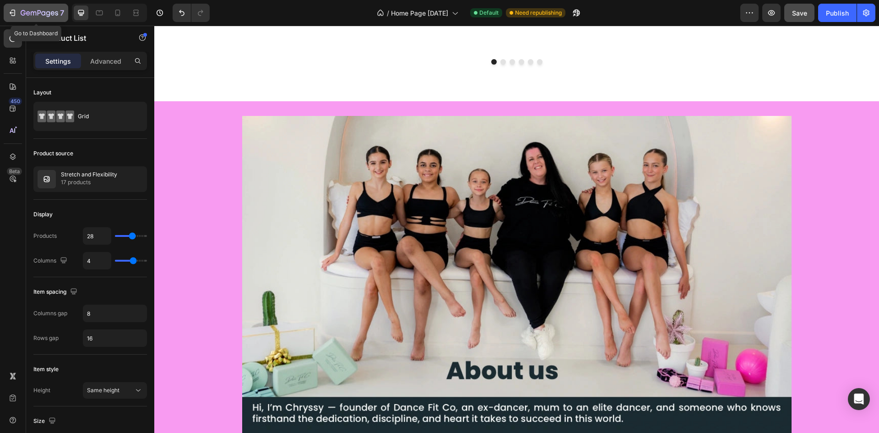
click at [23, 7] on div "7" at bounding box center [42, 12] width 43 height 11
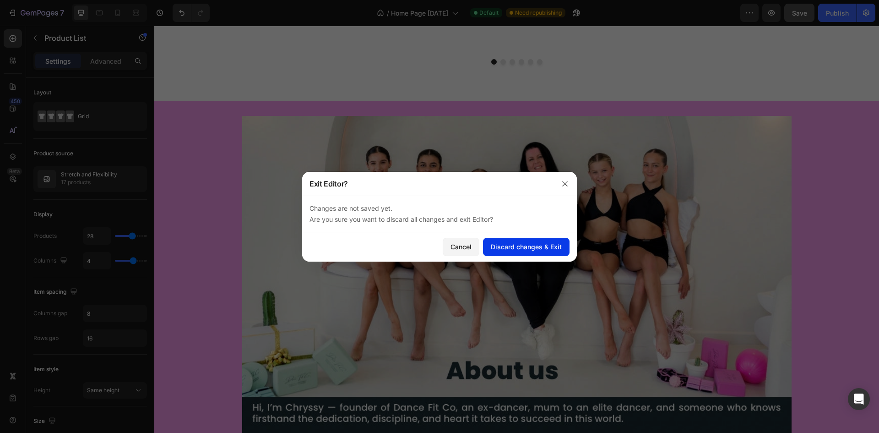
click at [522, 254] on button "Discard changes & Exit" at bounding box center [526, 247] width 87 height 18
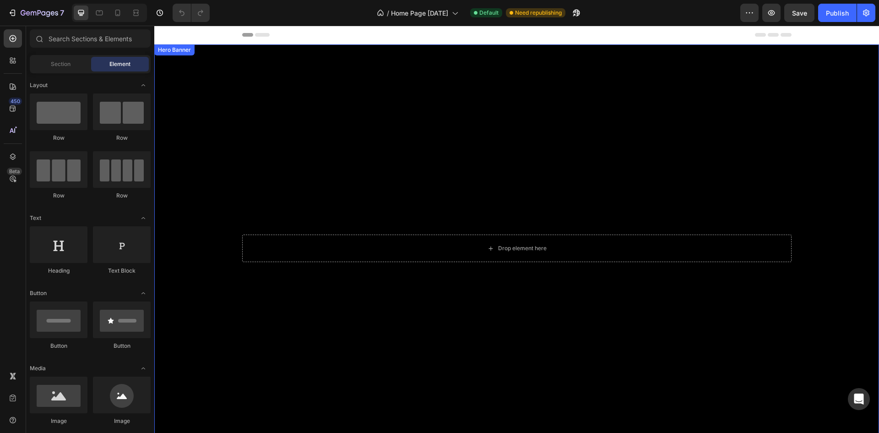
scroll to position [320, 0]
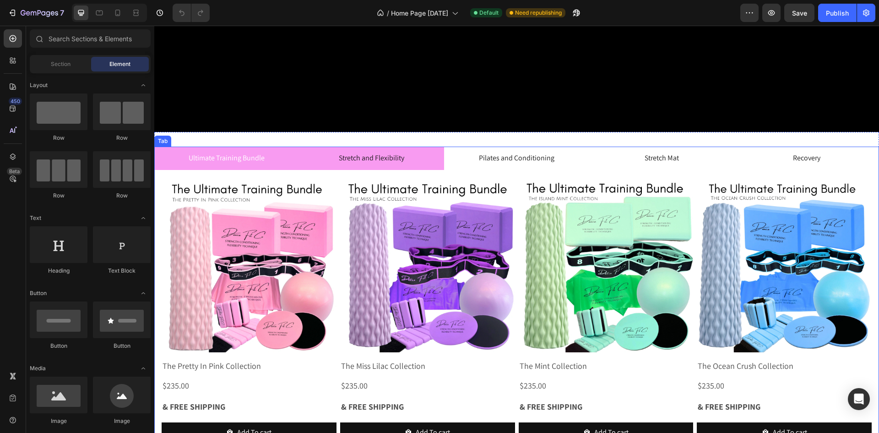
click at [413, 162] on li "Stretch and Flexibility" at bounding box center [371, 158] width 145 height 23
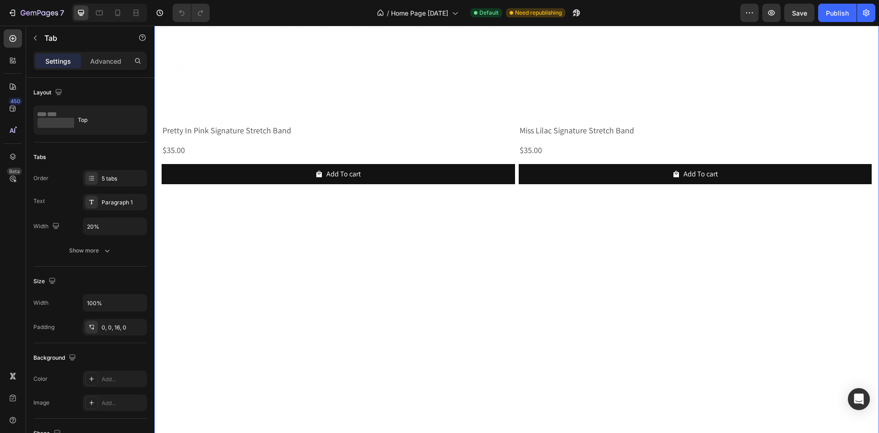
scroll to position [737, 0]
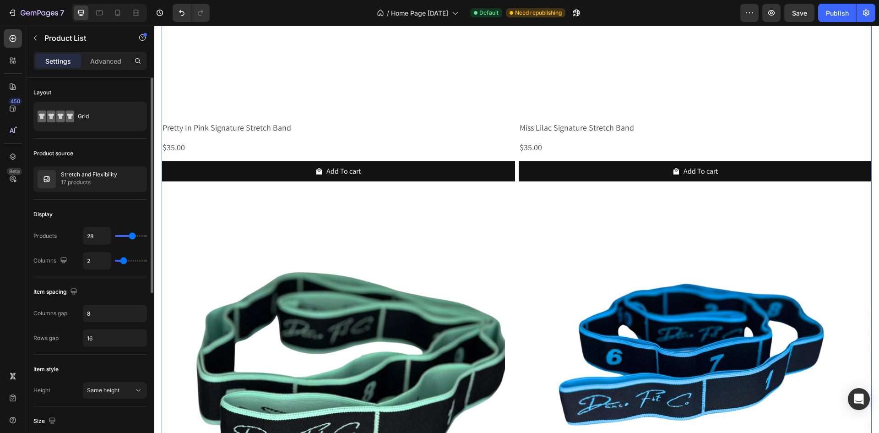
click at [130, 262] on div "2" at bounding box center [115, 260] width 64 height 17
click at [94, 266] on input "2" at bounding box center [96, 260] width 27 height 16
type input "4"
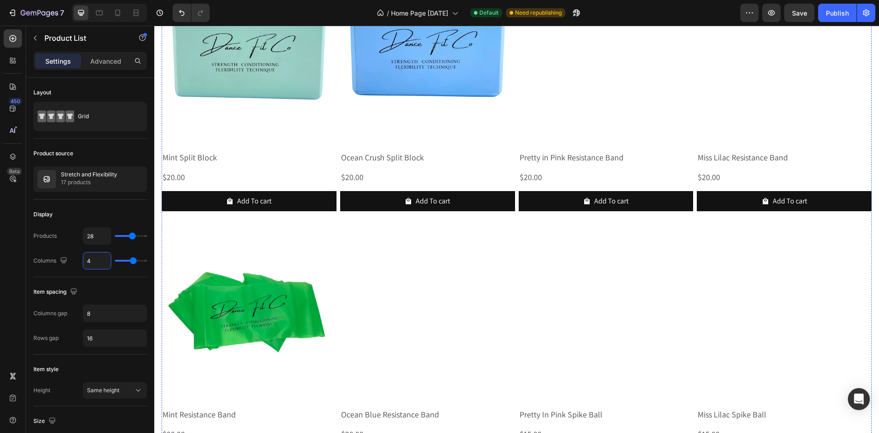
scroll to position [1042, 0]
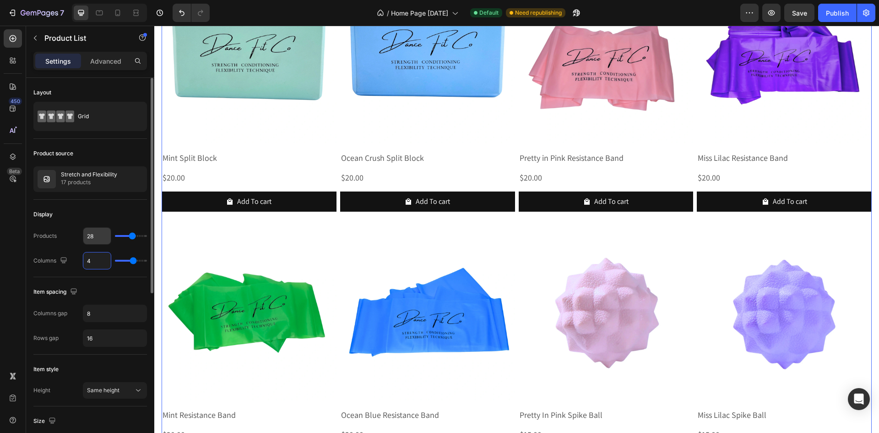
type input "4"
click at [100, 235] on input "28" at bounding box center [96, 236] width 27 height 16
type input "3"
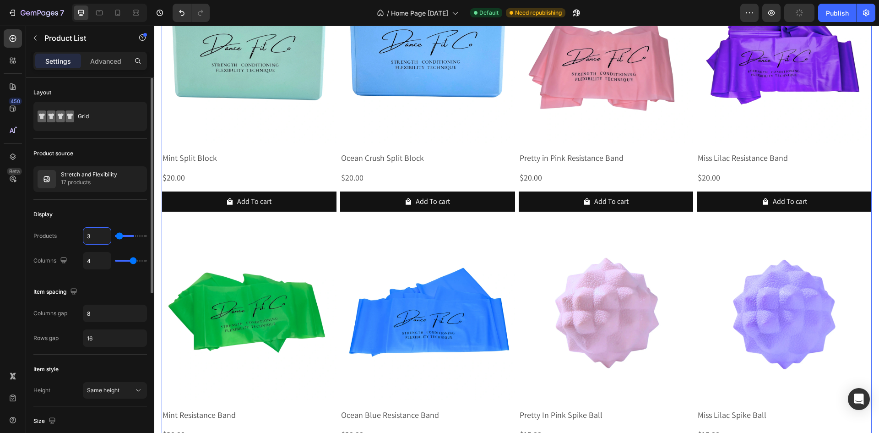
type input "30"
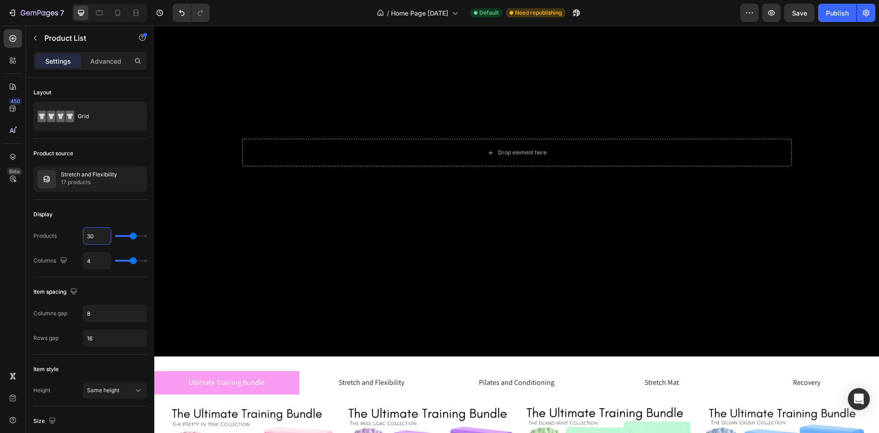
scroll to position [285, 0]
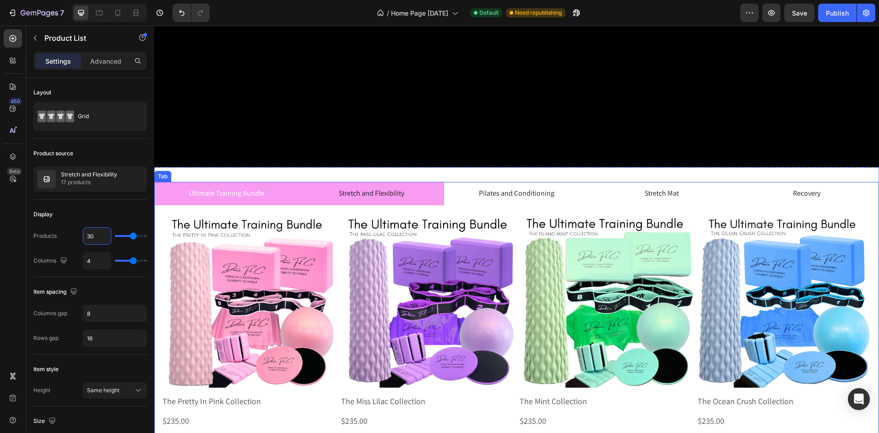
click at [377, 201] on li "Stretch and Flexibility" at bounding box center [371, 193] width 145 height 23
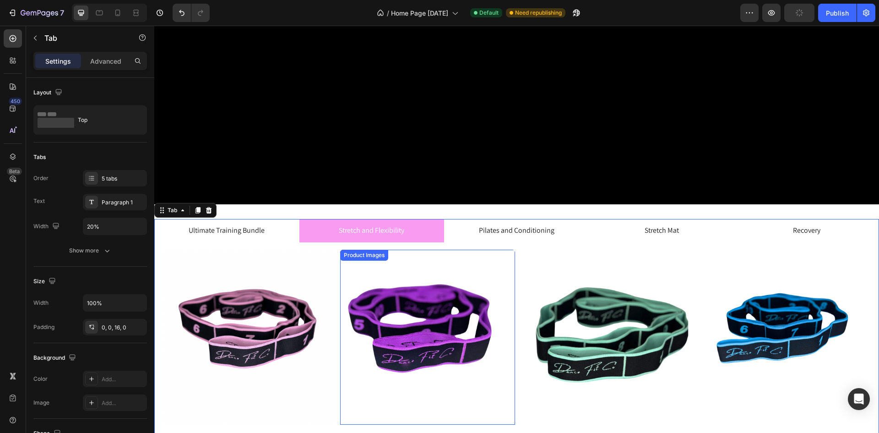
scroll to position [240, 0]
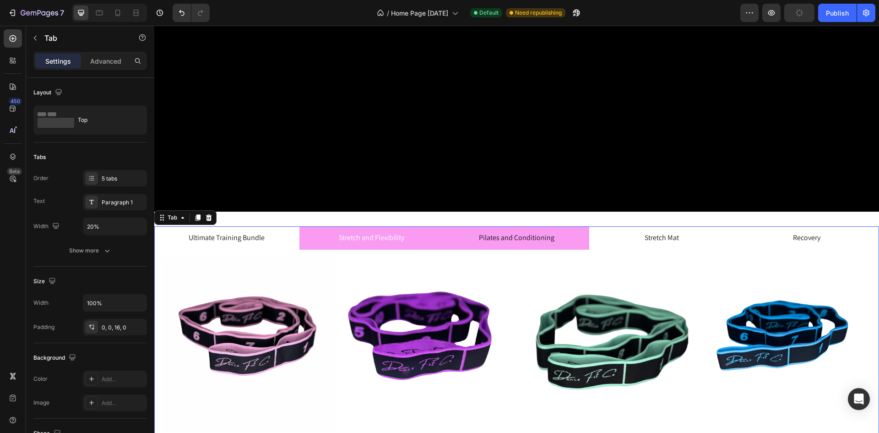
click at [584, 238] on li "Pilates and Conditioning" at bounding box center [516, 237] width 145 height 23
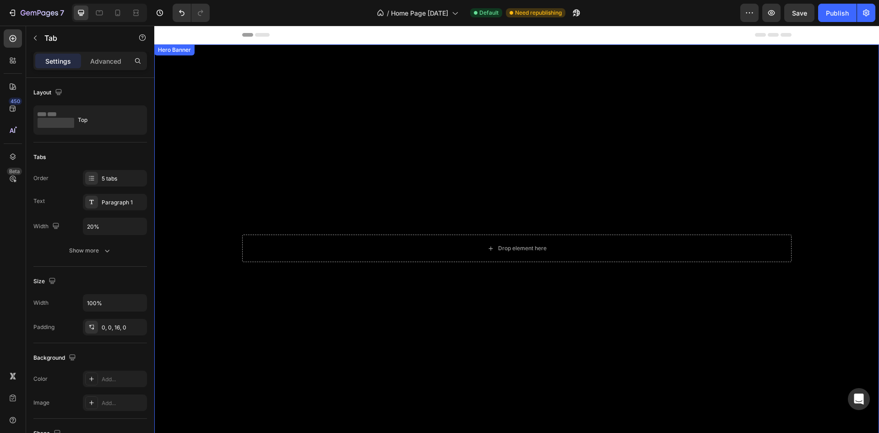
scroll to position [306, 0]
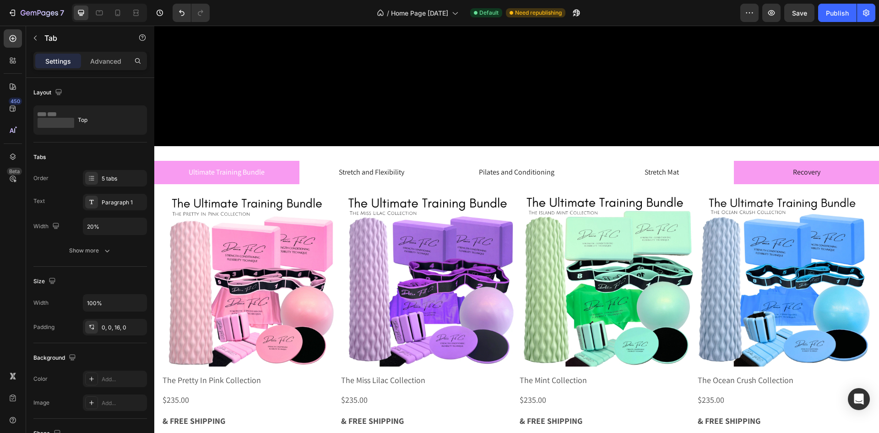
click at [773, 172] on li "Recovery" at bounding box center [806, 172] width 145 height 23
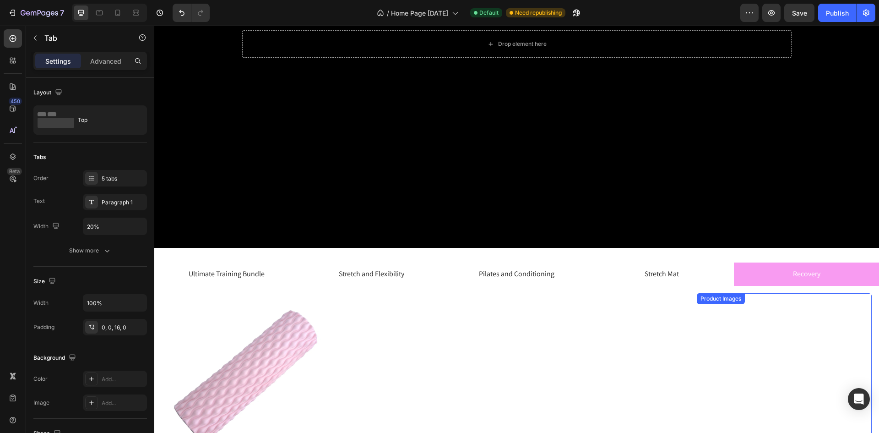
scroll to position [197, 0]
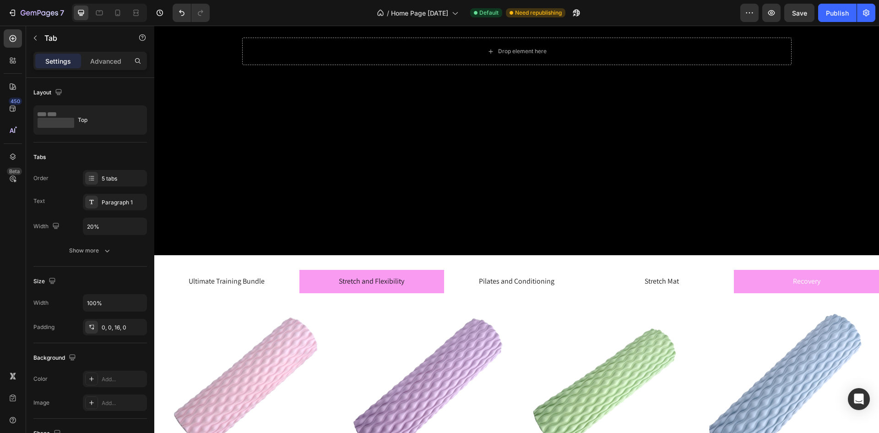
click at [318, 284] on li "Stretch and Flexibility" at bounding box center [371, 281] width 145 height 23
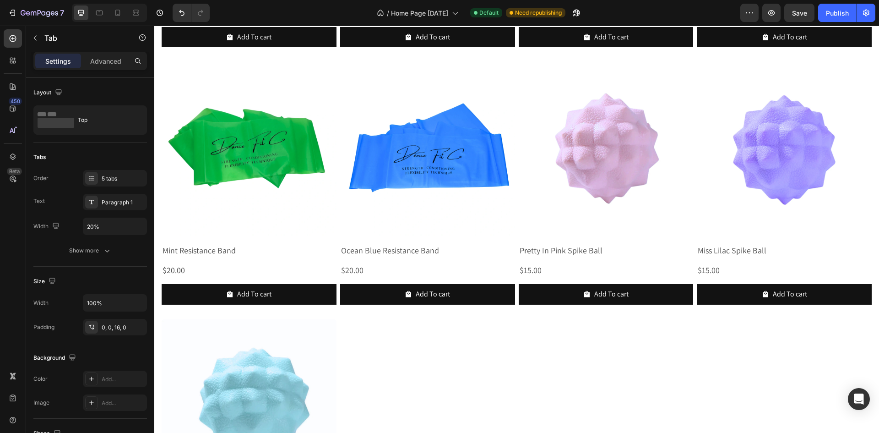
scroll to position [1216, 0]
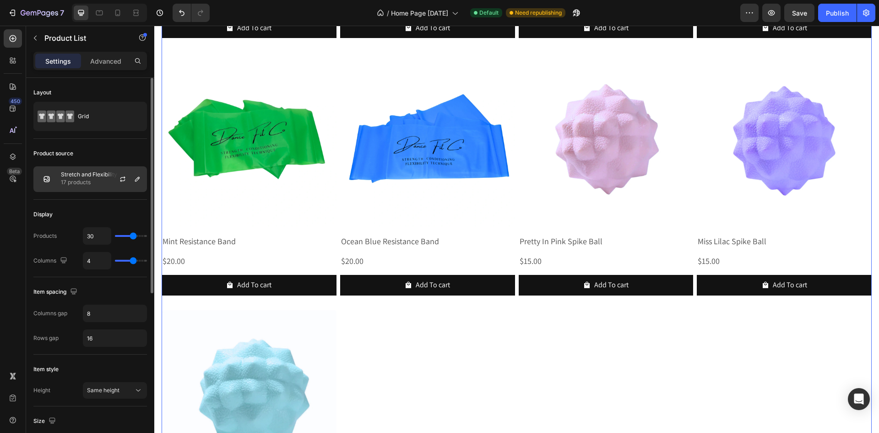
click at [101, 184] on p "17 products" at bounding box center [89, 182] width 56 height 9
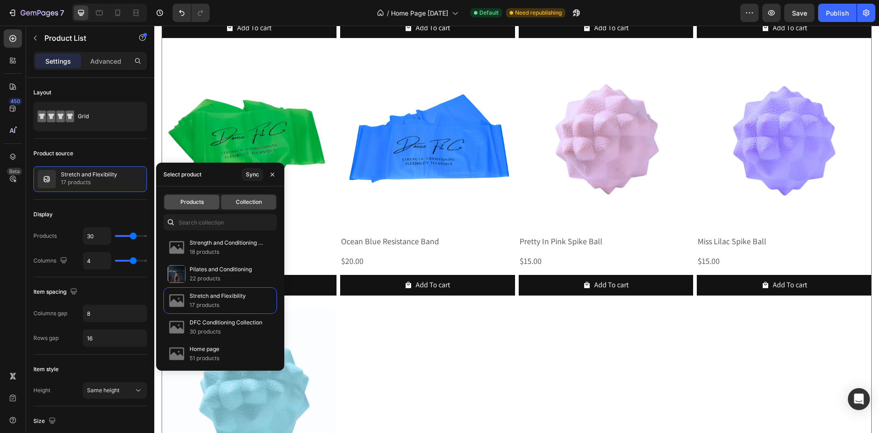
click at [185, 206] on div "Products" at bounding box center [191, 202] width 55 height 15
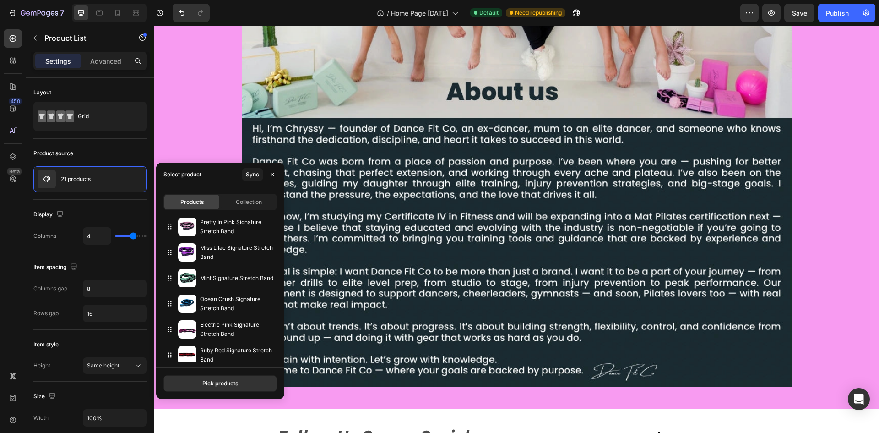
scroll to position [1216, 0]
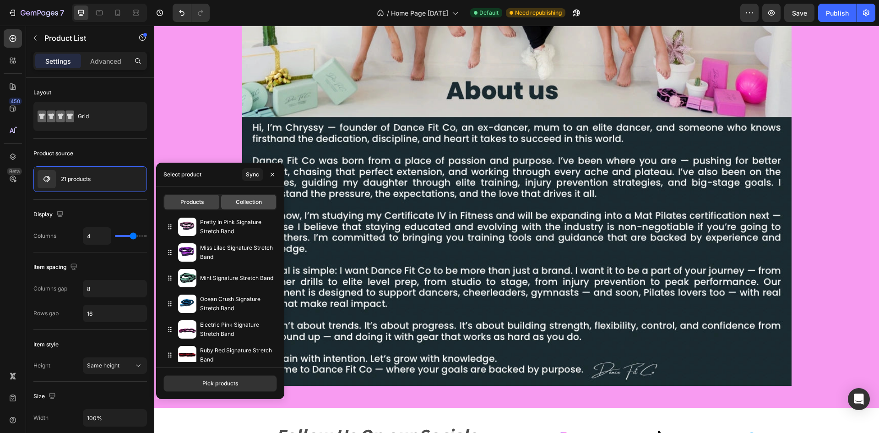
click at [244, 204] on span "Collection" at bounding box center [249, 202] width 26 height 8
type input "30"
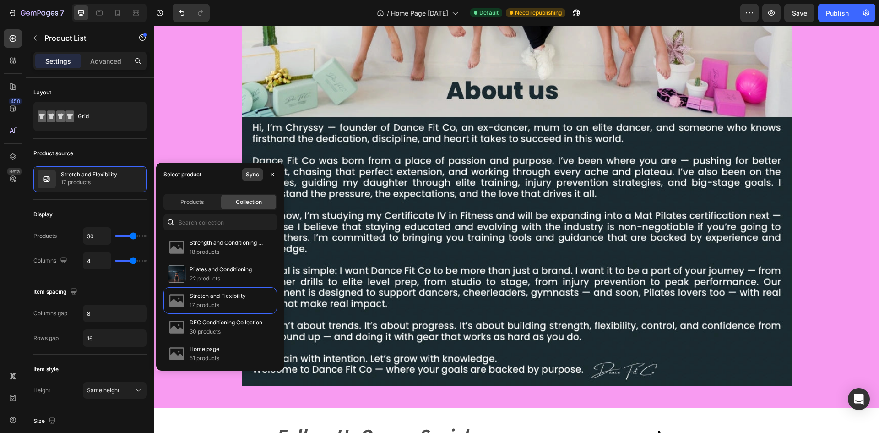
click at [250, 179] on button "Sync" at bounding box center [253, 174] width 22 height 13
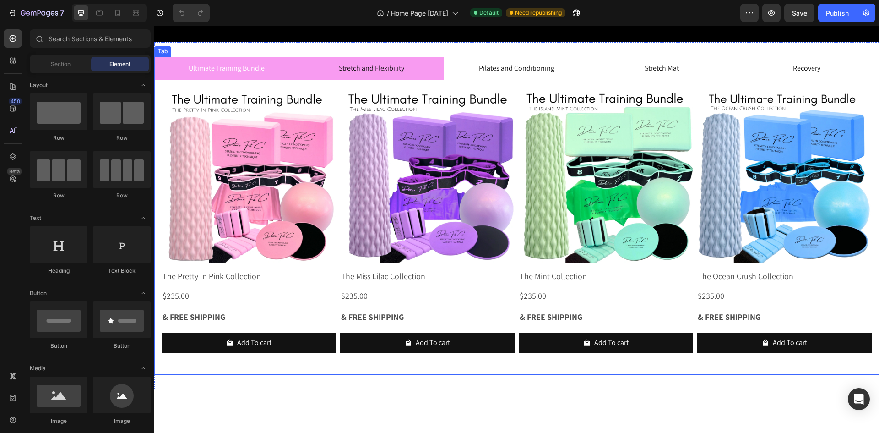
click at [412, 73] on li "Stretch and Flexibility" at bounding box center [371, 68] width 145 height 23
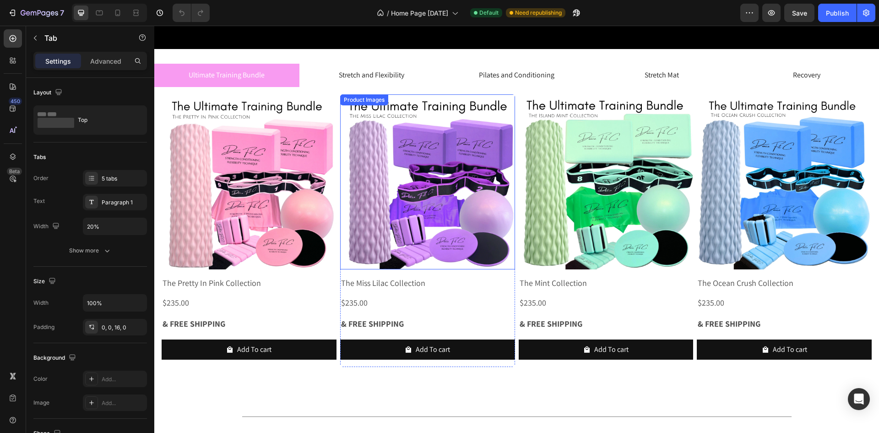
scroll to position [396, 0]
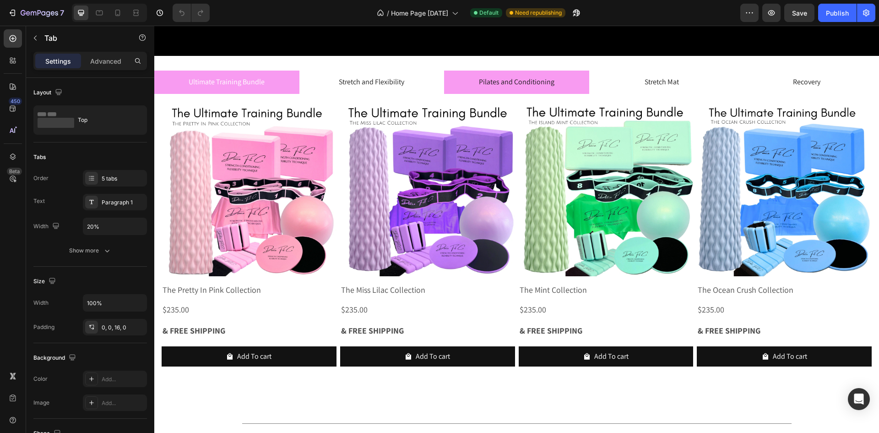
click at [572, 81] on li "Pilates and Conditioning" at bounding box center [516, 82] width 145 height 23
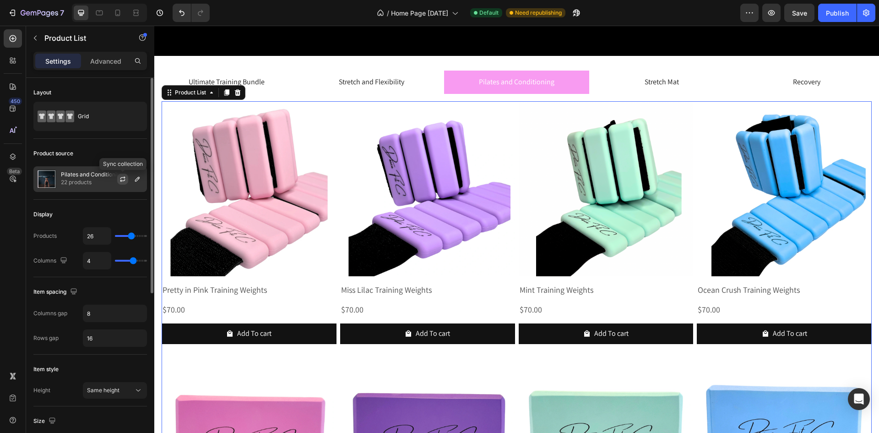
click at [122, 179] on icon "button" at bounding box center [122, 178] width 7 height 7
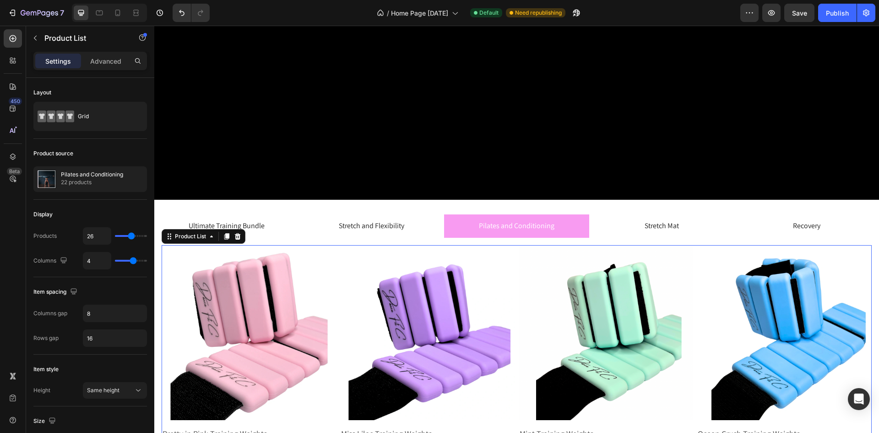
scroll to position [249, 0]
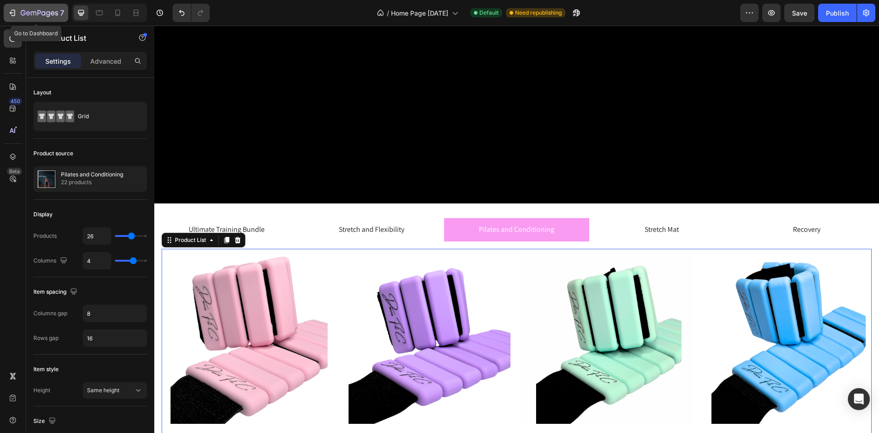
click at [28, 18] on div "7" at bounding box center [42, 12] width 43 height 11
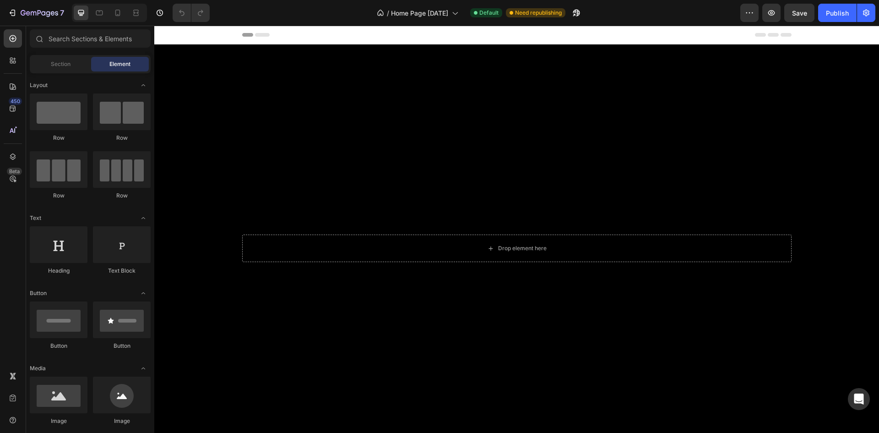
scroll to position [428, 0]
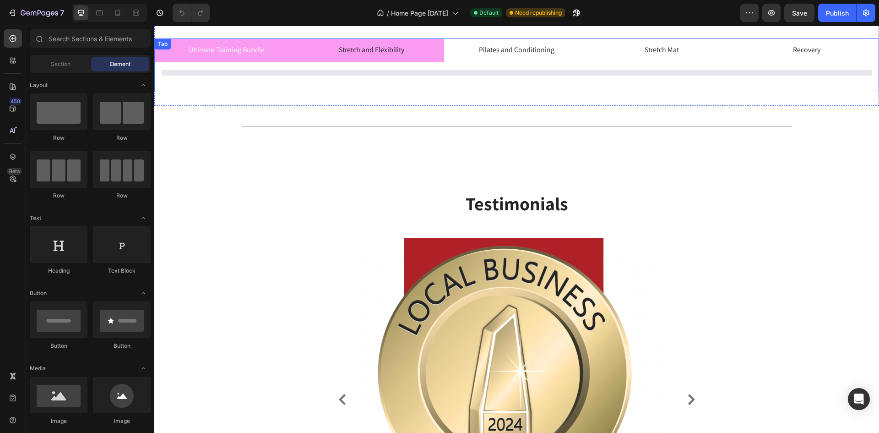
click at [431, 47] on li "Stretch and Flexibility" at bounding box center [371, 49] width 145 height 23
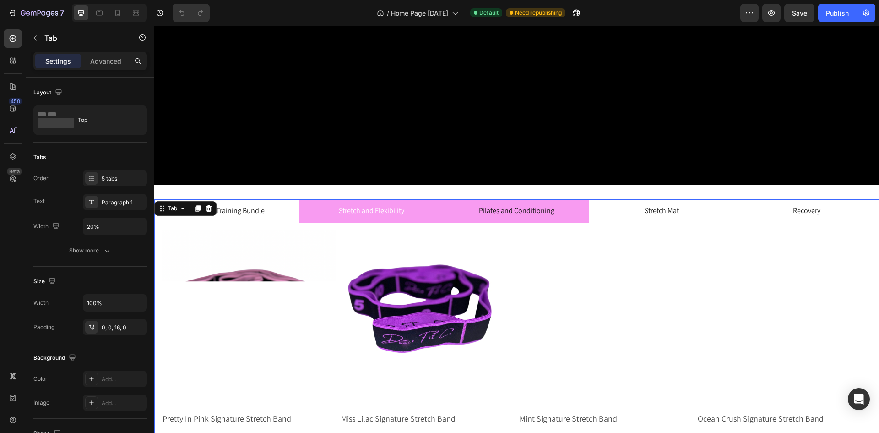
scroll to position [268, 0]
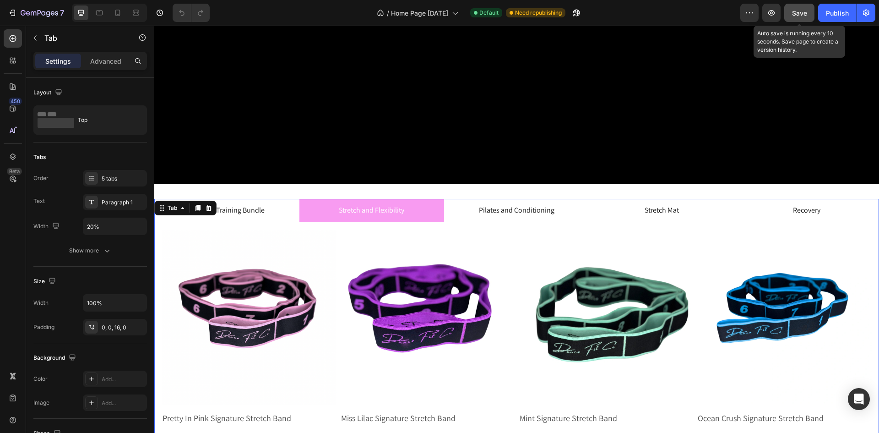
click at [796, 14] on span "Save" at bounding box center [799, 13] width 15 height 8
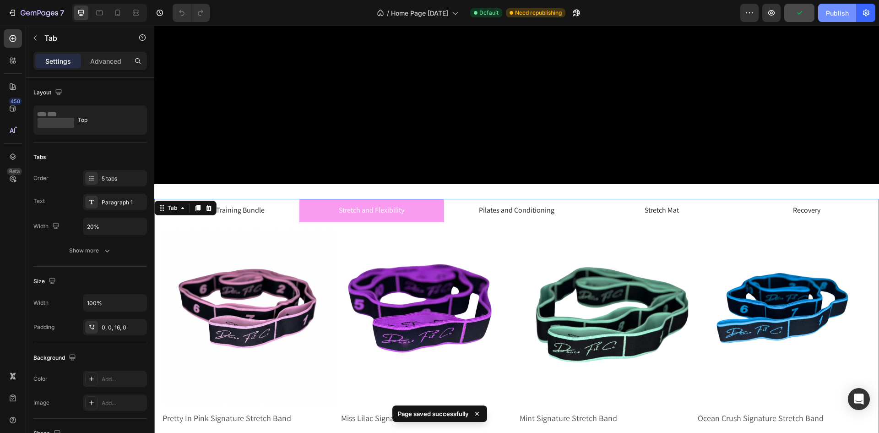
click at [833, 15] on div "Publish" at bounding box center [837, 13] width 23 height 10
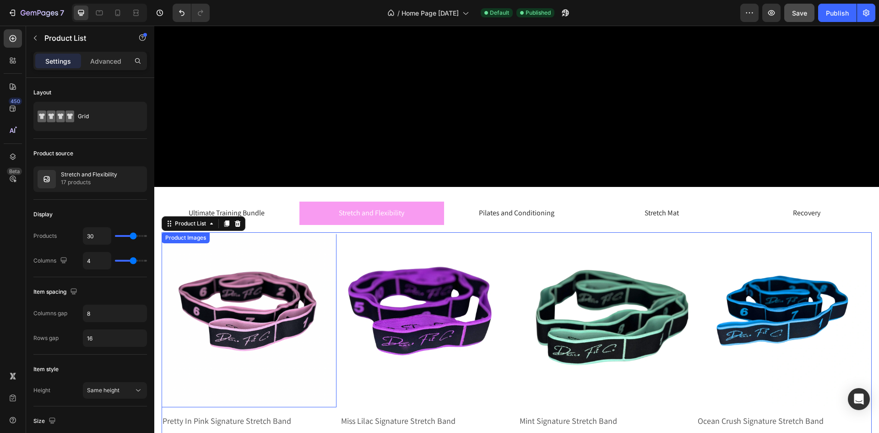
scroll to position [265, 0]
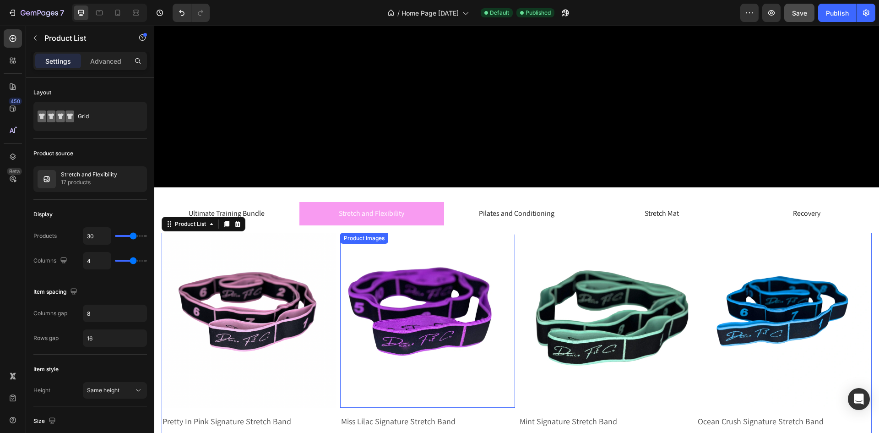
click at [340, 276] on img at bounding box center [427, 320] width 175 height 175
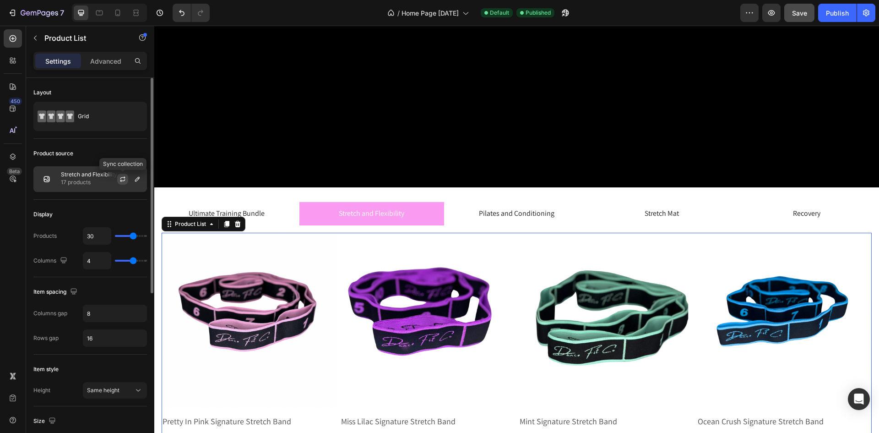
click at [123, 180] on icon "button" at bounding box center [122, 178] width 7 height 7
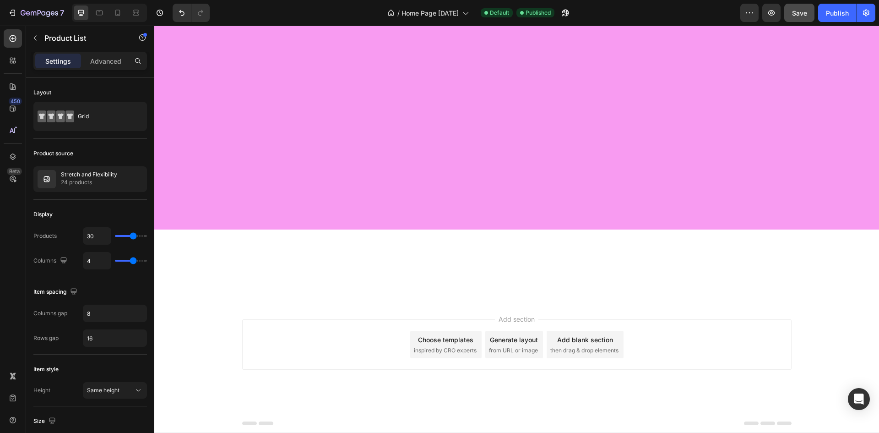
scroll to position [284, 0]
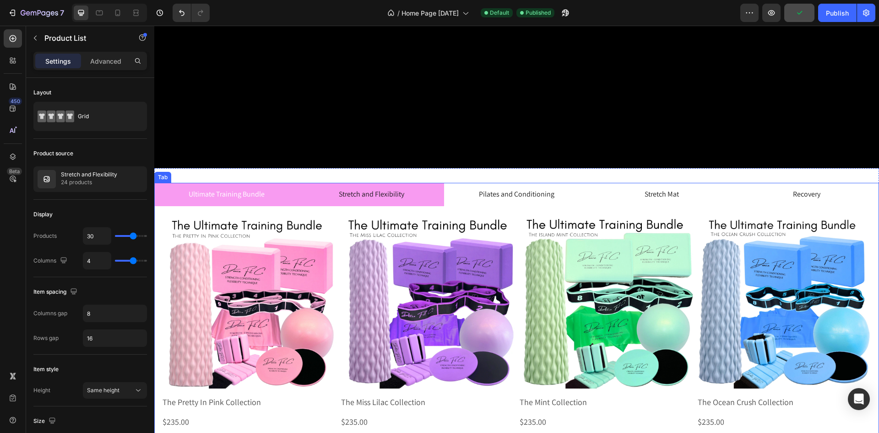
click at [412, 194] on li "Stretch and Flexibility" at bounding box center [371, 194] width 145 height 23
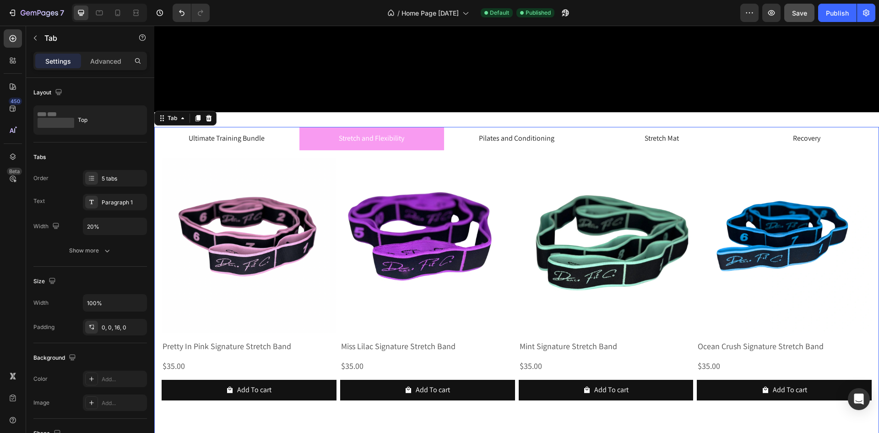
scroll to position [319, 0]
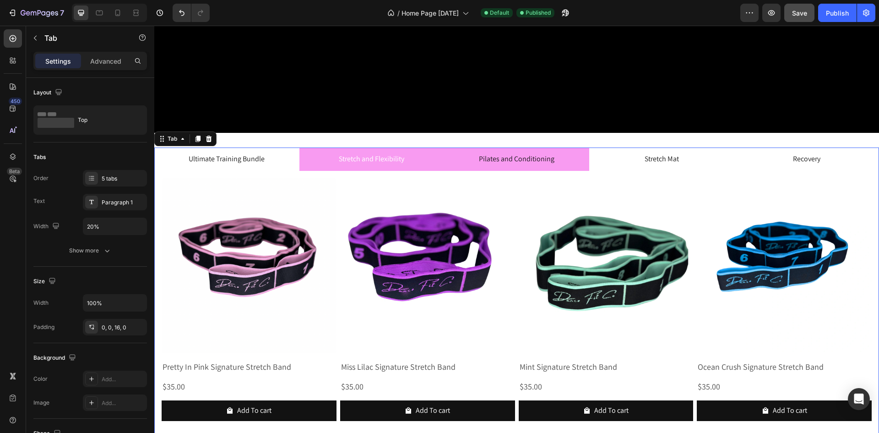
click at [470, 161] on li "Pilates and Conditioning" at bounding box center [516, 158] width 145 height 23
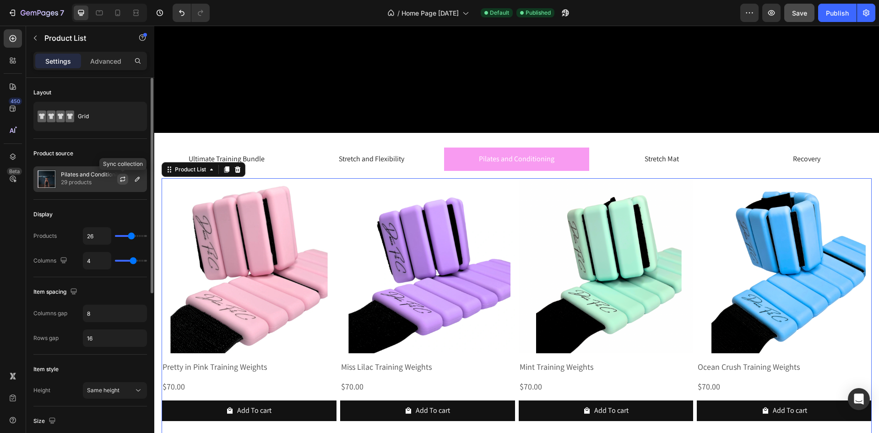
click at [122, 179] on icon "button" at bounding box center [122, 178] width 7 height 7
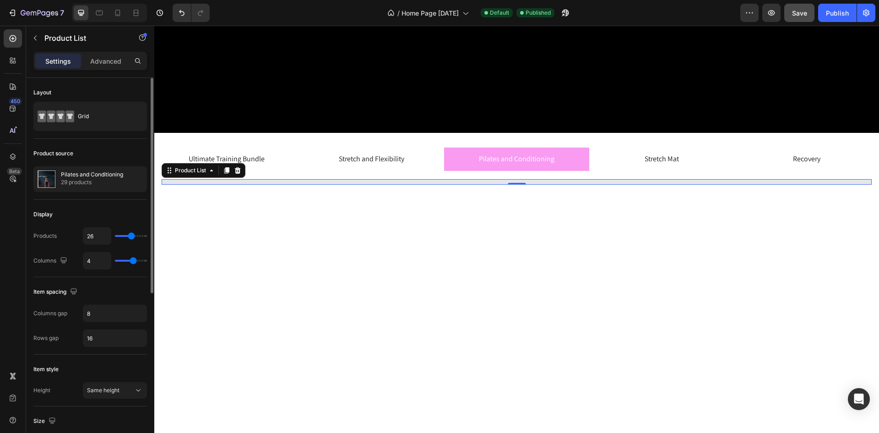
click at [135, 236] on input "range" at bounding box center [131, 236] width 32 height 2
click at [108, 238] on input "26" at bounding box center [96, 236] width 27 height 16
type input "30"
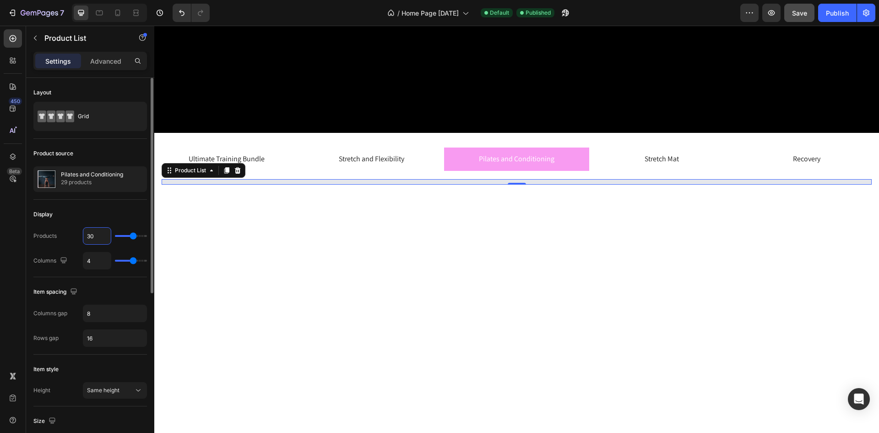
type input "30"
click at [124, 225] on div "Display Products 30 Columns 4" at bounding box center [90, 238] width 114 height 77
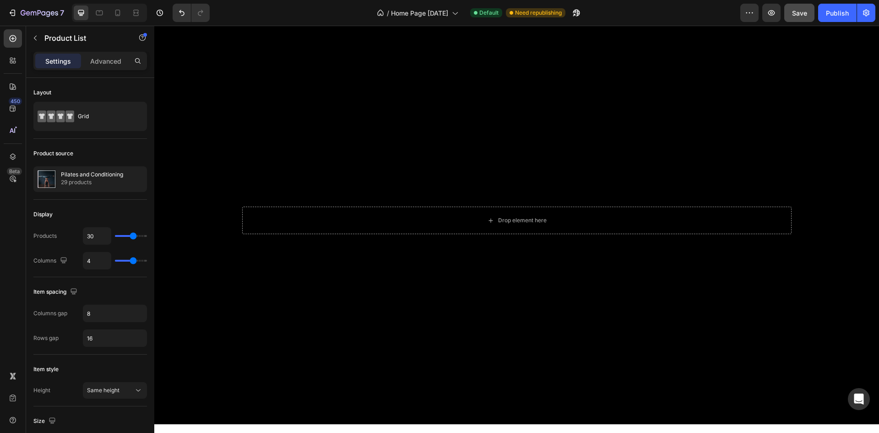
scroll to position [0, 0]
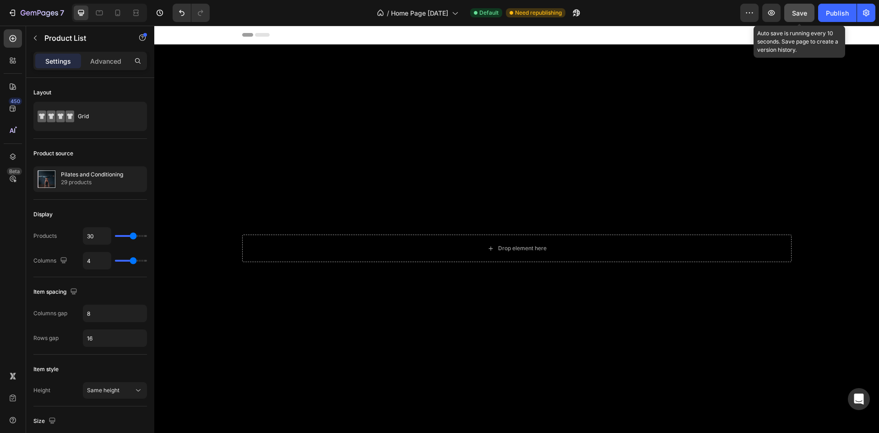
click at [802, 9] on span "Save" at bounding box center [799, 13] width 15 height 8
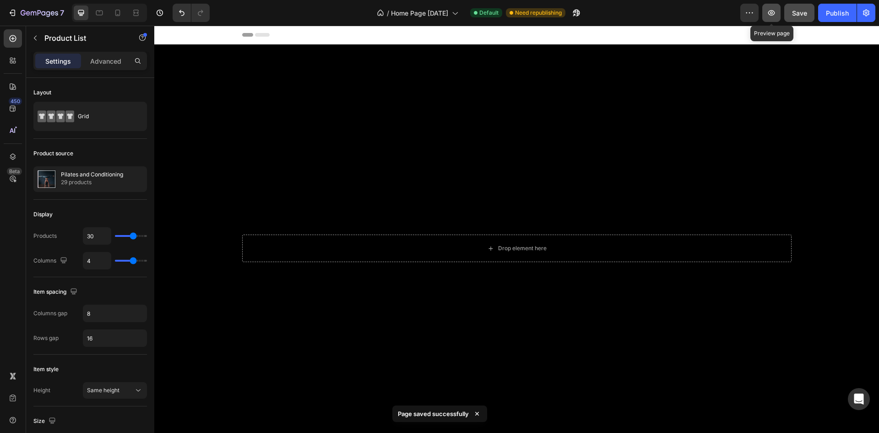
click at [765, 14] on button "button" at bounding box center [771, 13] width 18 height 18
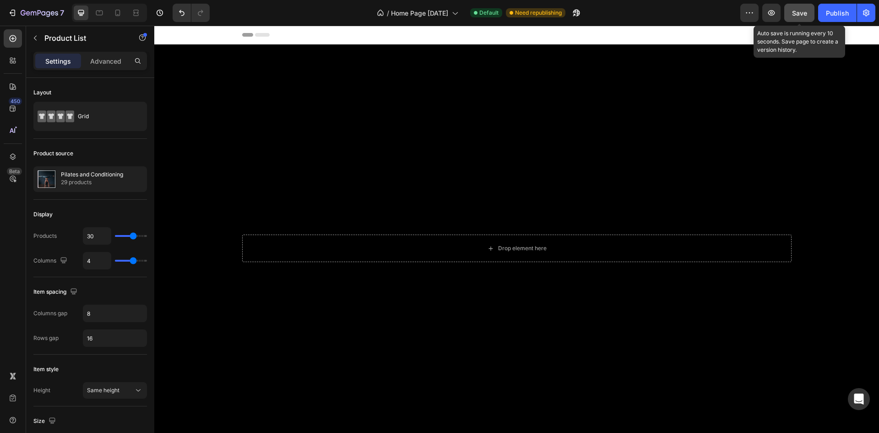
click at [800, 11] on span "Save" at bounding box center [799, 13] width 15 height 8
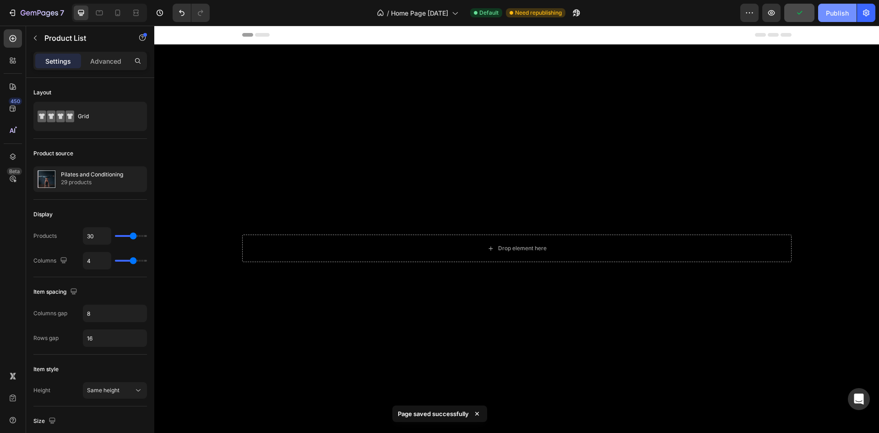
click at [833, 9] on div "Publish" at bounding box center [837, 13] width 23 height 10
